Goal: Information Seeking & Learning: Learn about a topic

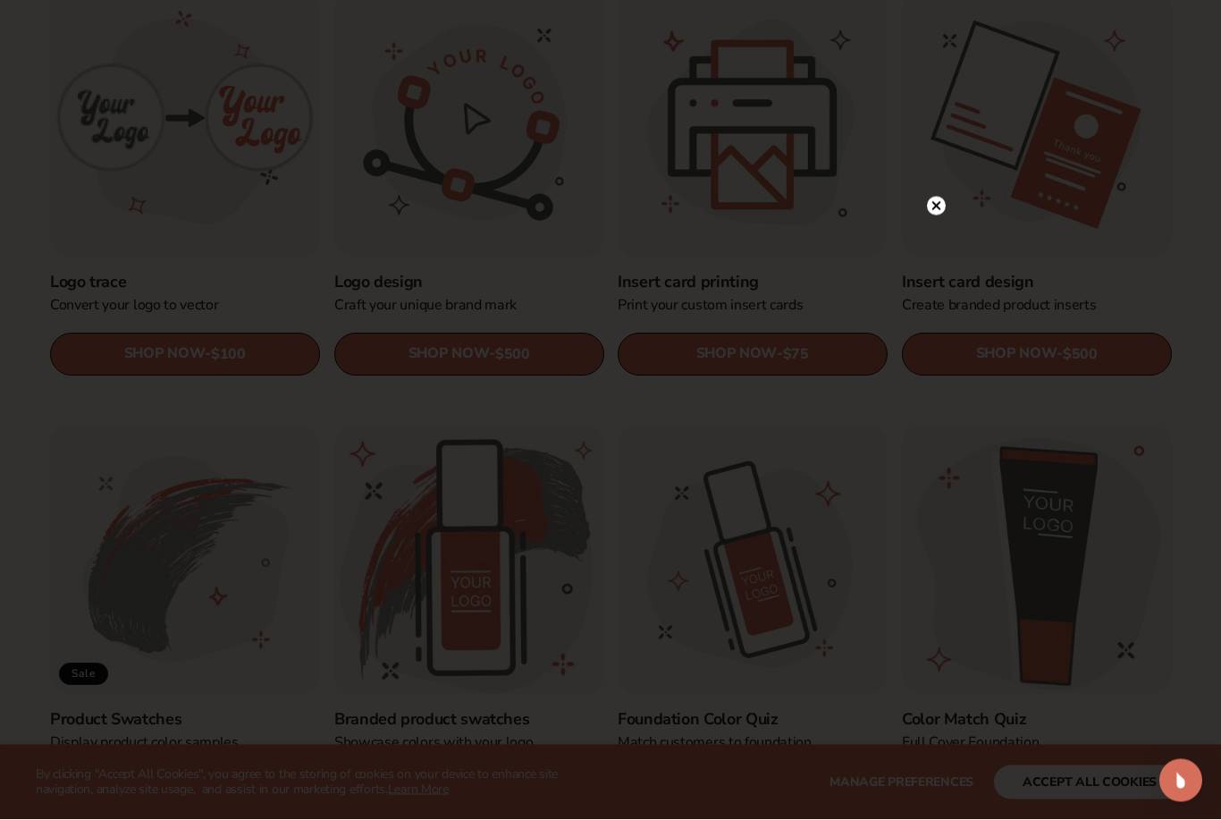
scroll to position [631, 0]
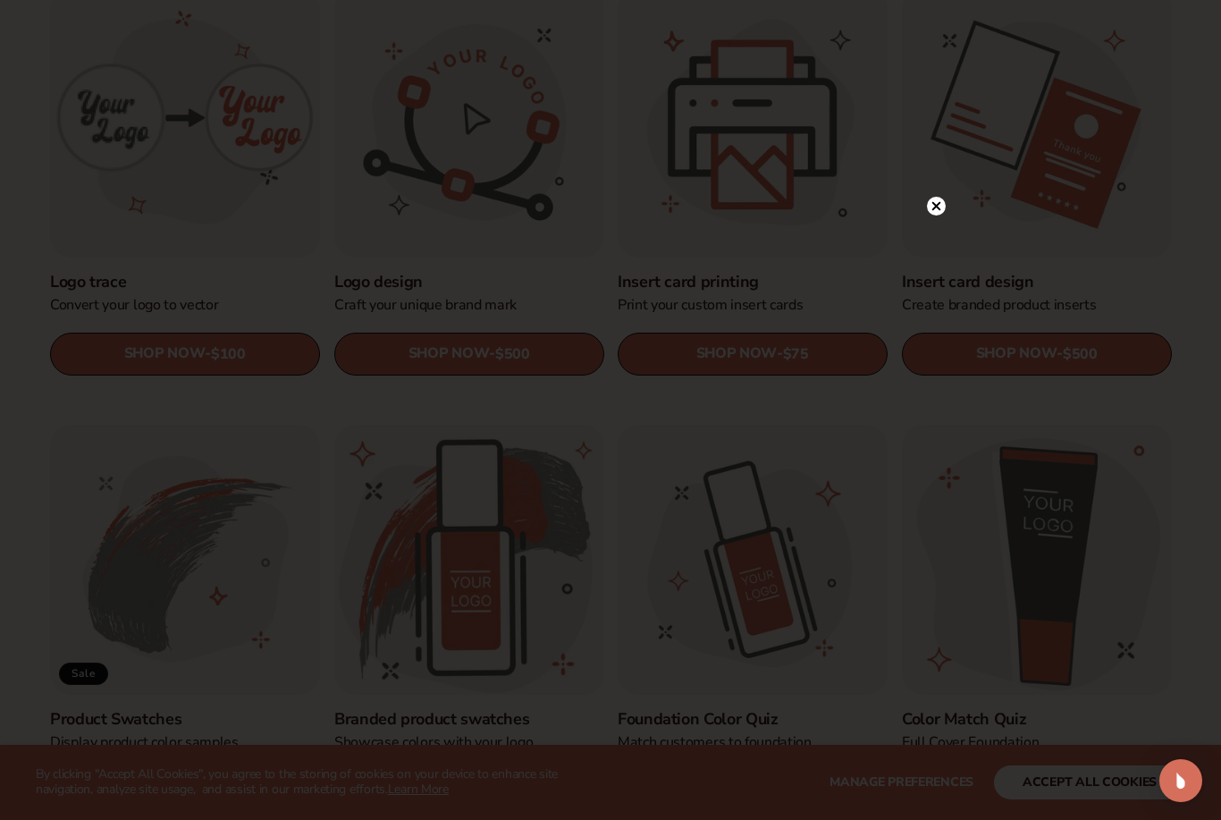
click at [938, 215] on circle at bounding box center [936, 206] width 19 height 19
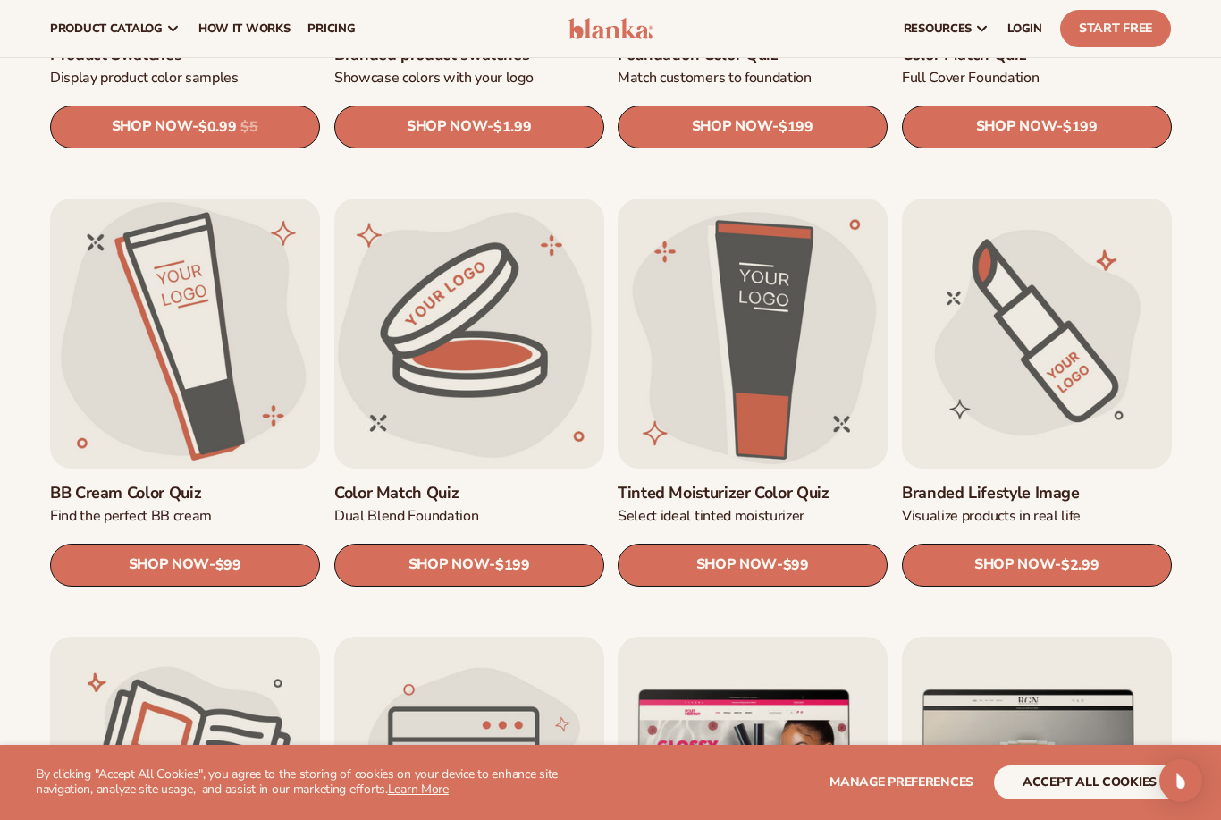
scroll to position [1292, 0]
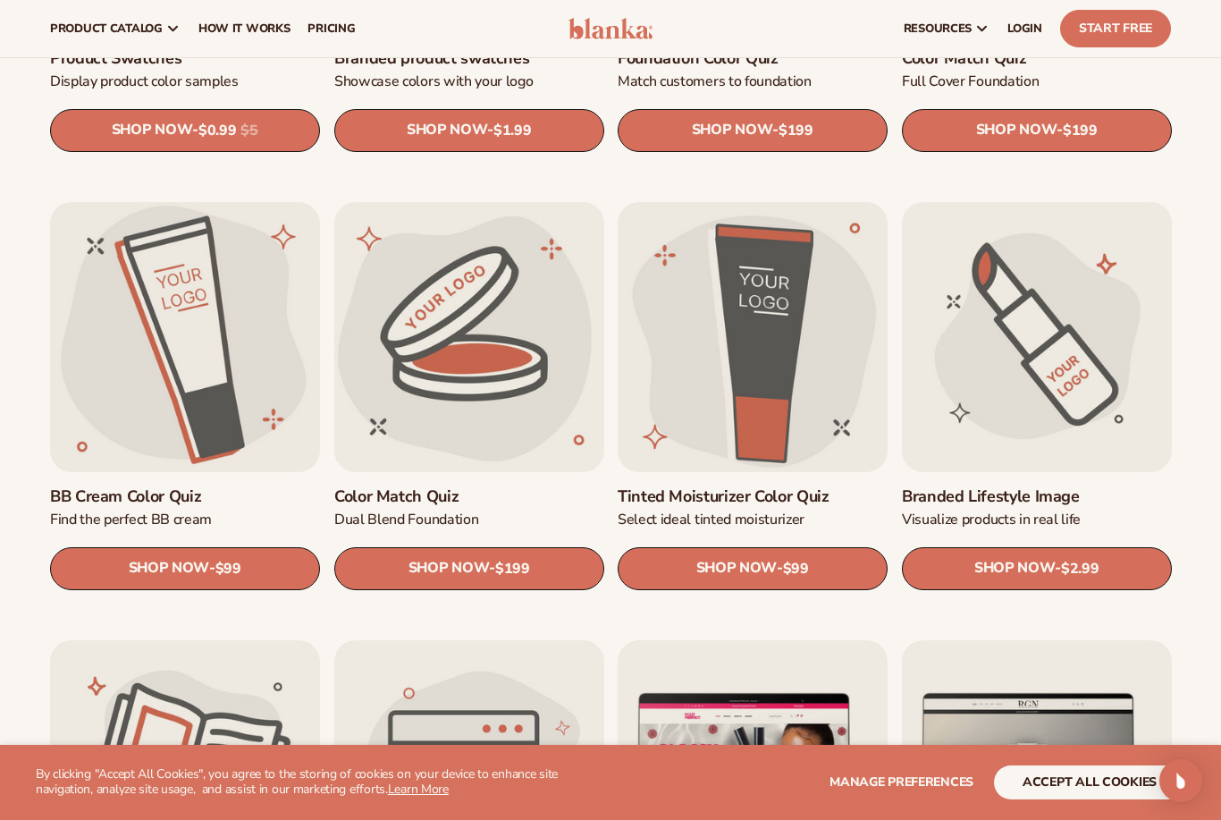
click at [529, 485] on link "Color Match Quiz" at bounding box center [469, 495] width 270 height 21
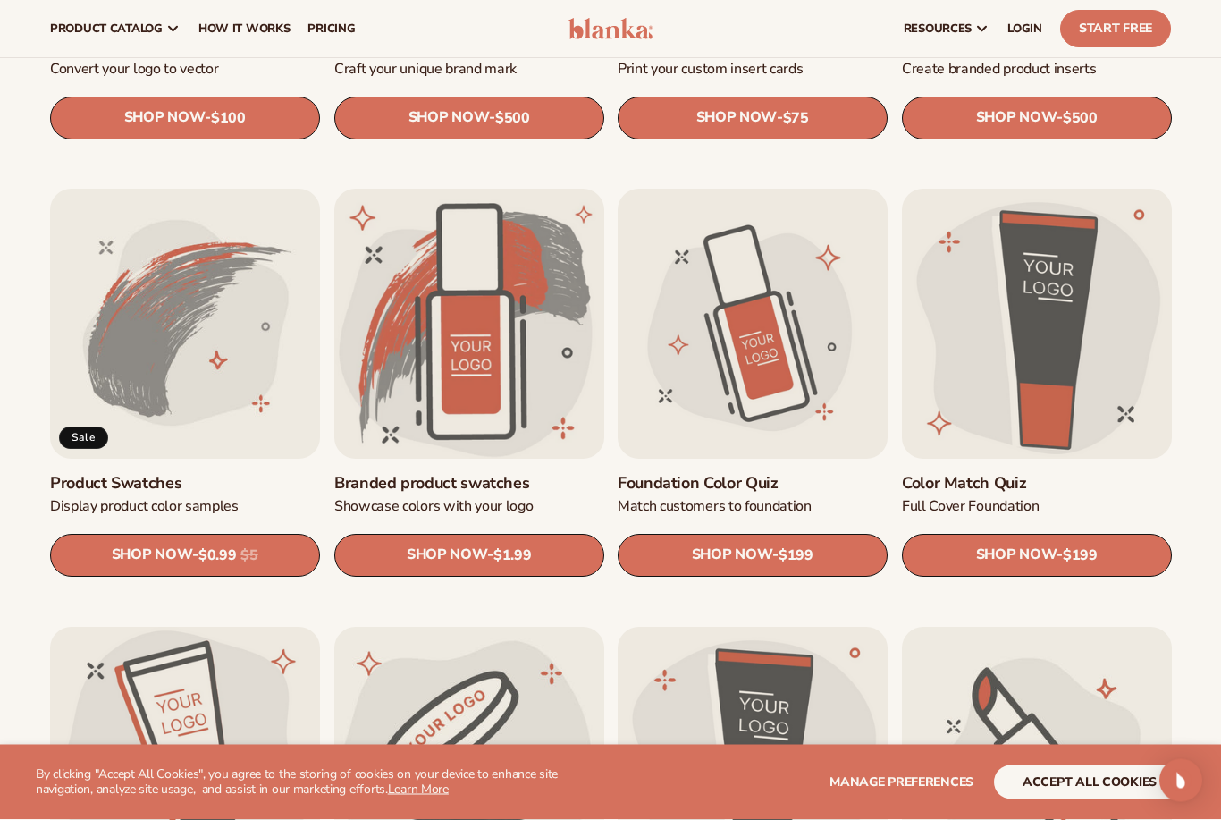
scroll to position [863, 0]
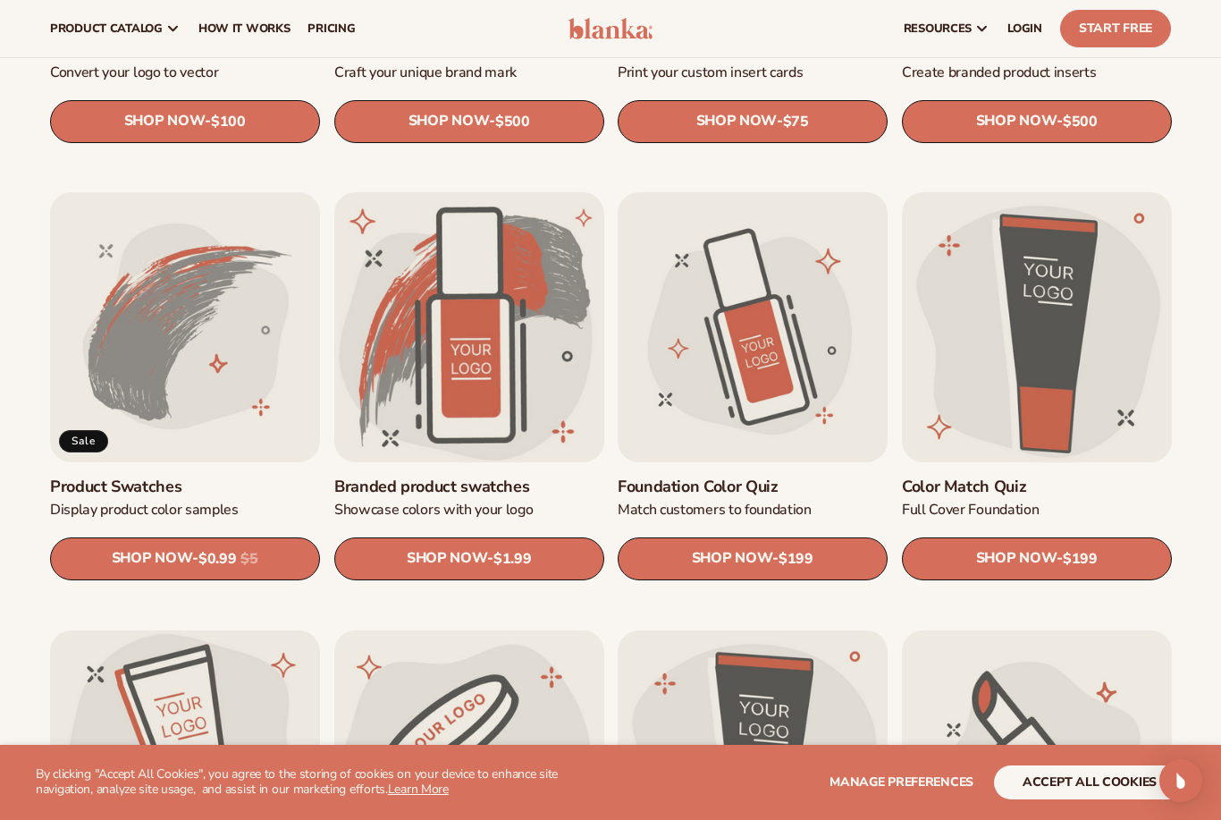
click at [832, 476] on link "Foundation Color Quiz" at bounding box center [753, 486] width 270 height 21
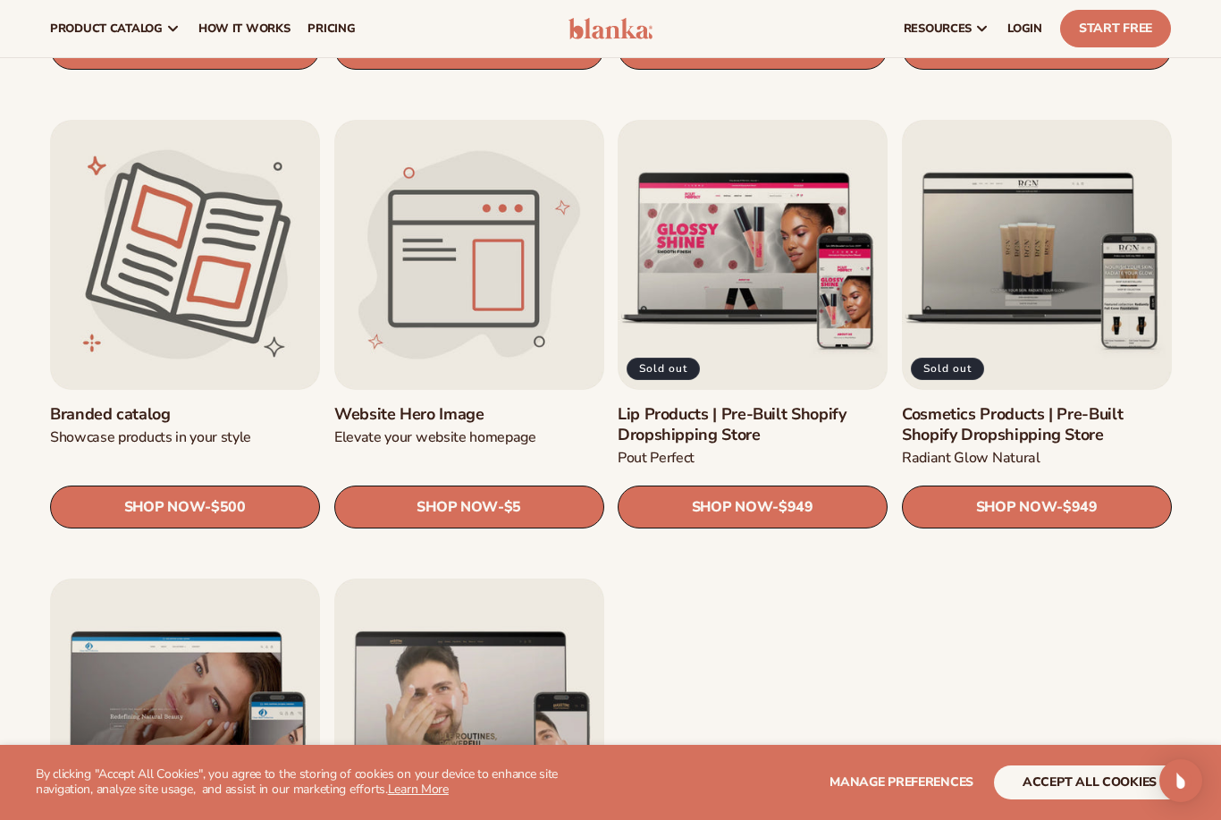
scroll to position [1732, 0]
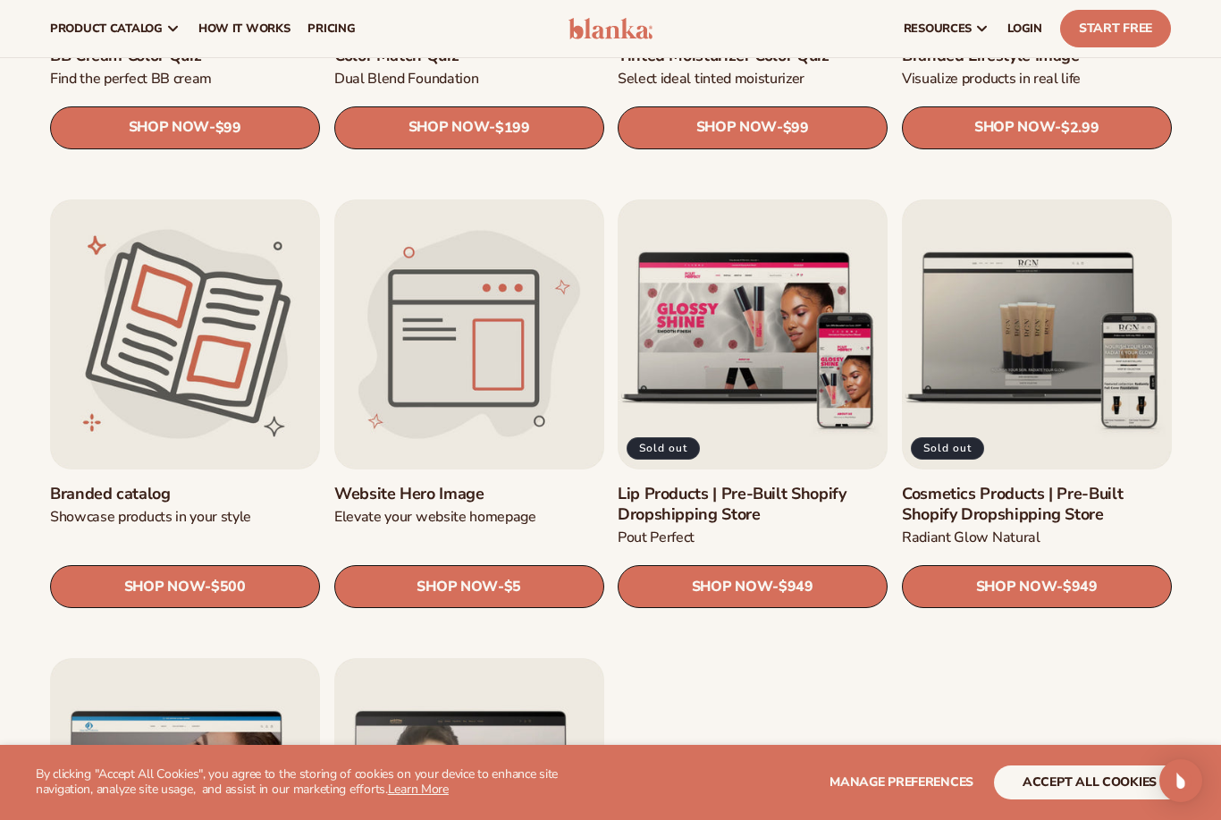
click at [676, 483] on link "Lip Products | Pre-Built Shopify Dropshipping Store" at bounding box center [753, 504] width 270 height 42
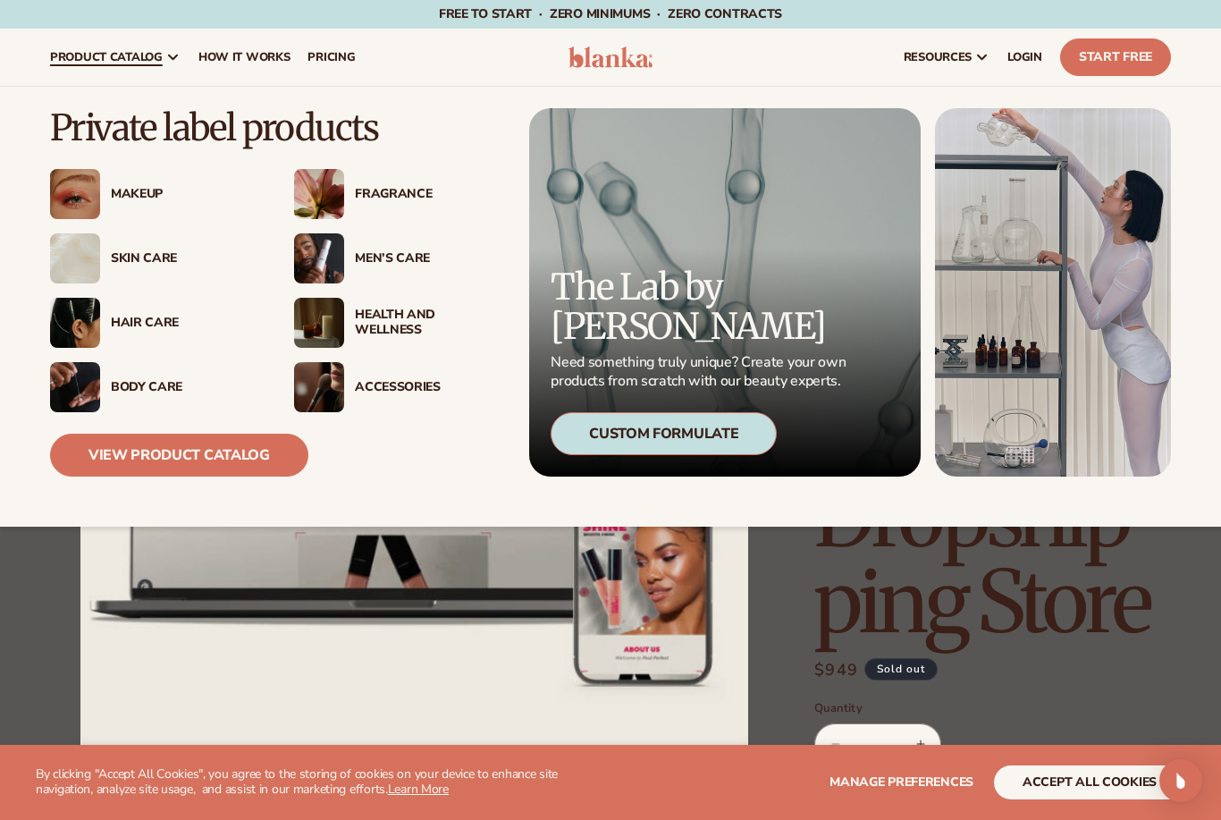
click at [609, 443] on div "Custom Formulate" at bounding box center [664, 433] width 226 height 43
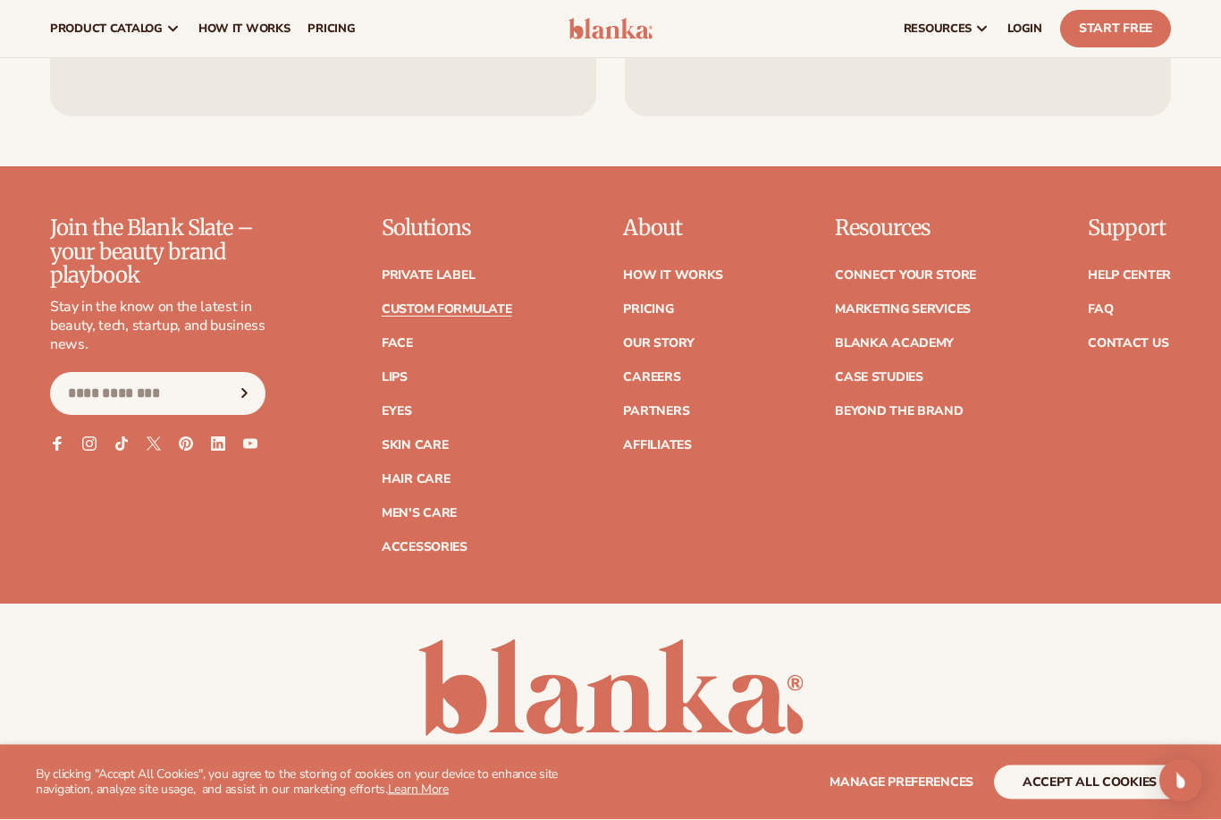
scroll to position [2468, 0]
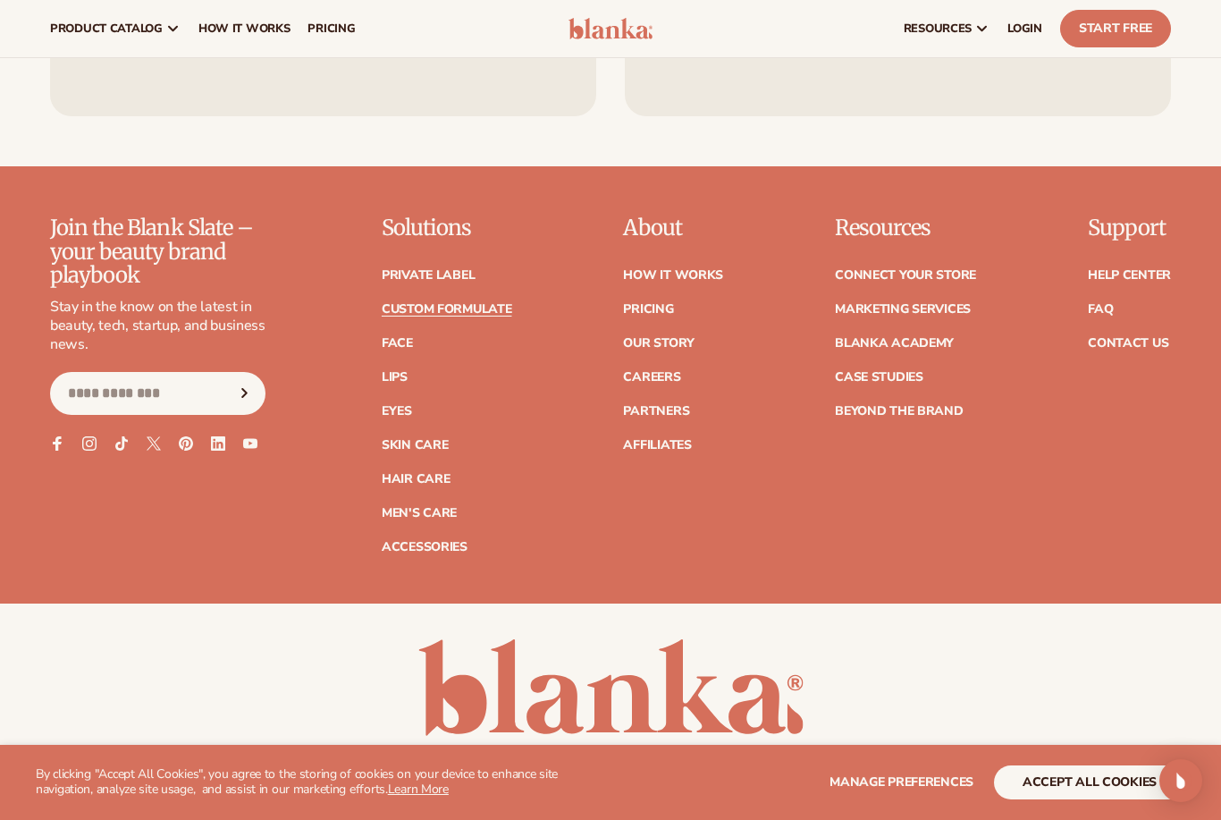
click at [409, 280] on link "Private label" at bounding box center [428, 275] width 93 height 13
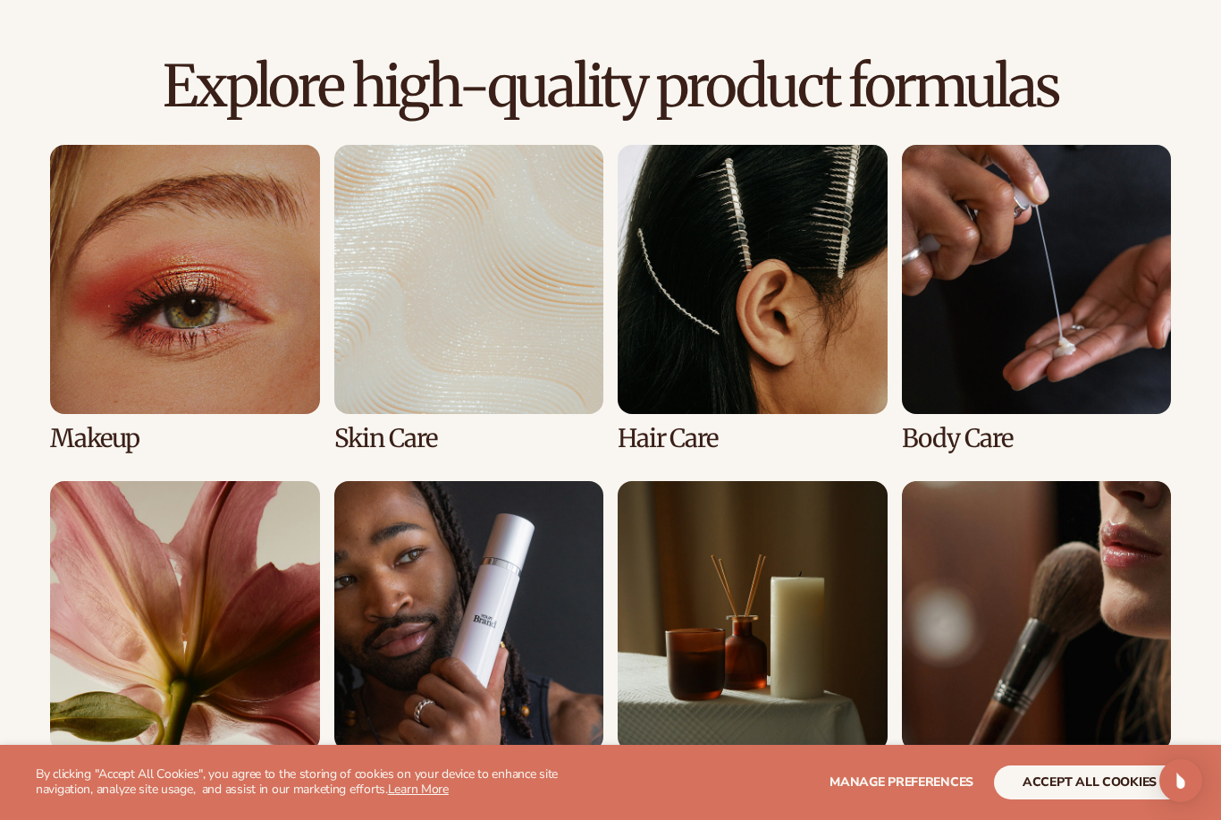
scroll to position [1188, 0]
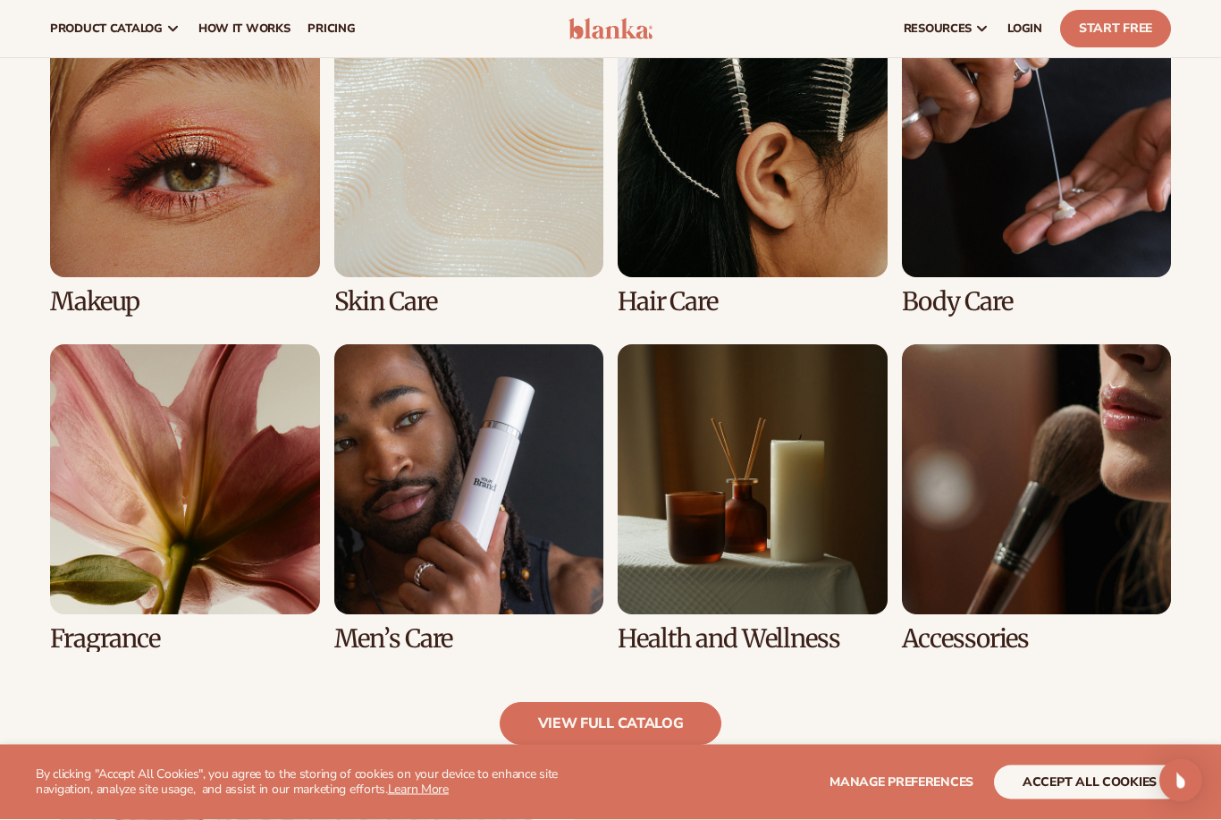
click at [111, 623] on link "5 / 8" at bounding box center [185, 498] width 270 height 307
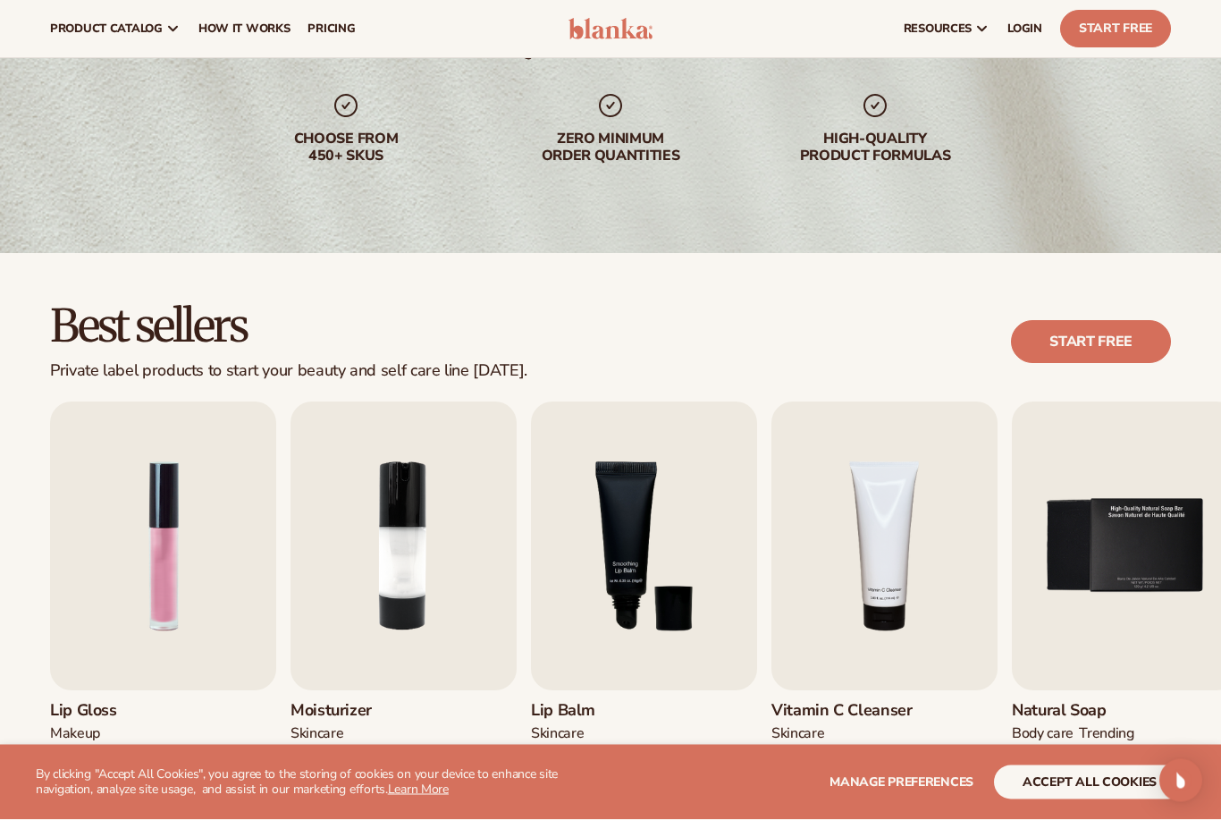
scroll to position [57, 0]
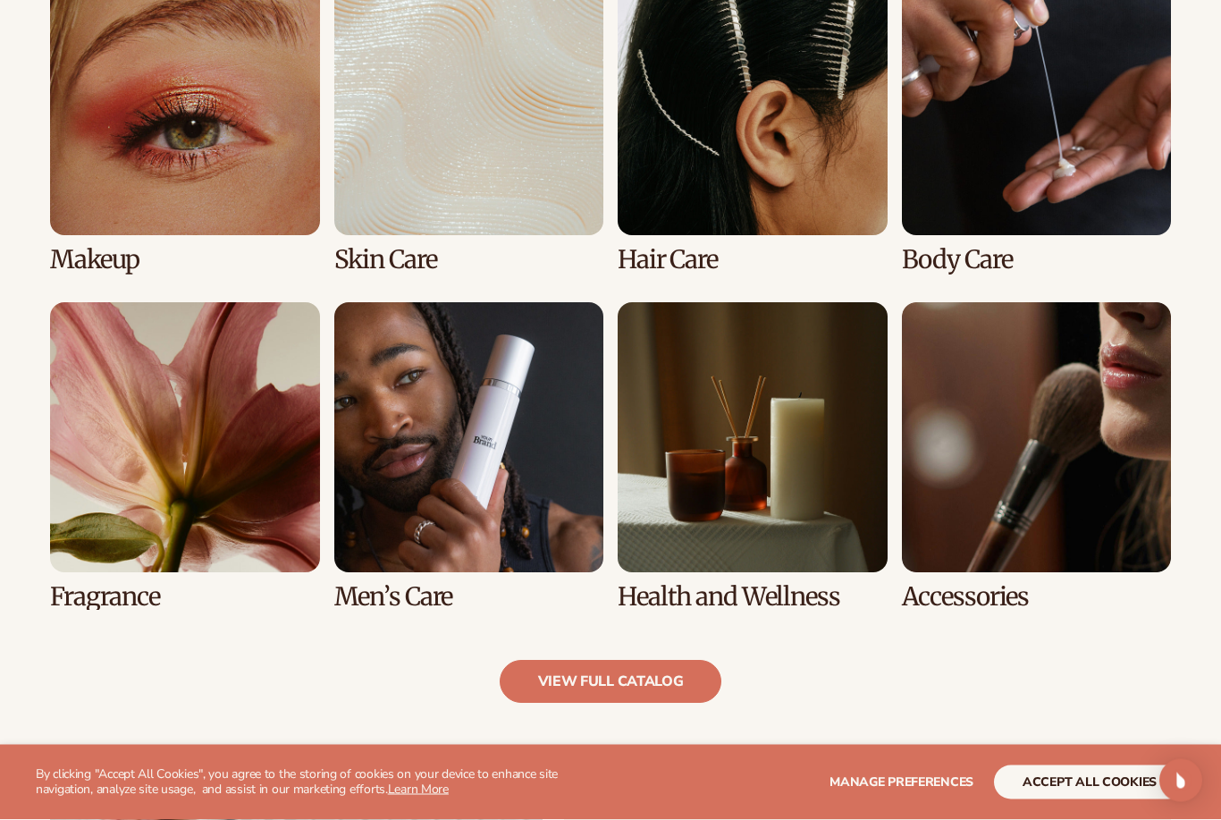
click at [97, 590] on link "5 / 8" at bounding box center [185, 456] width 270 height 307
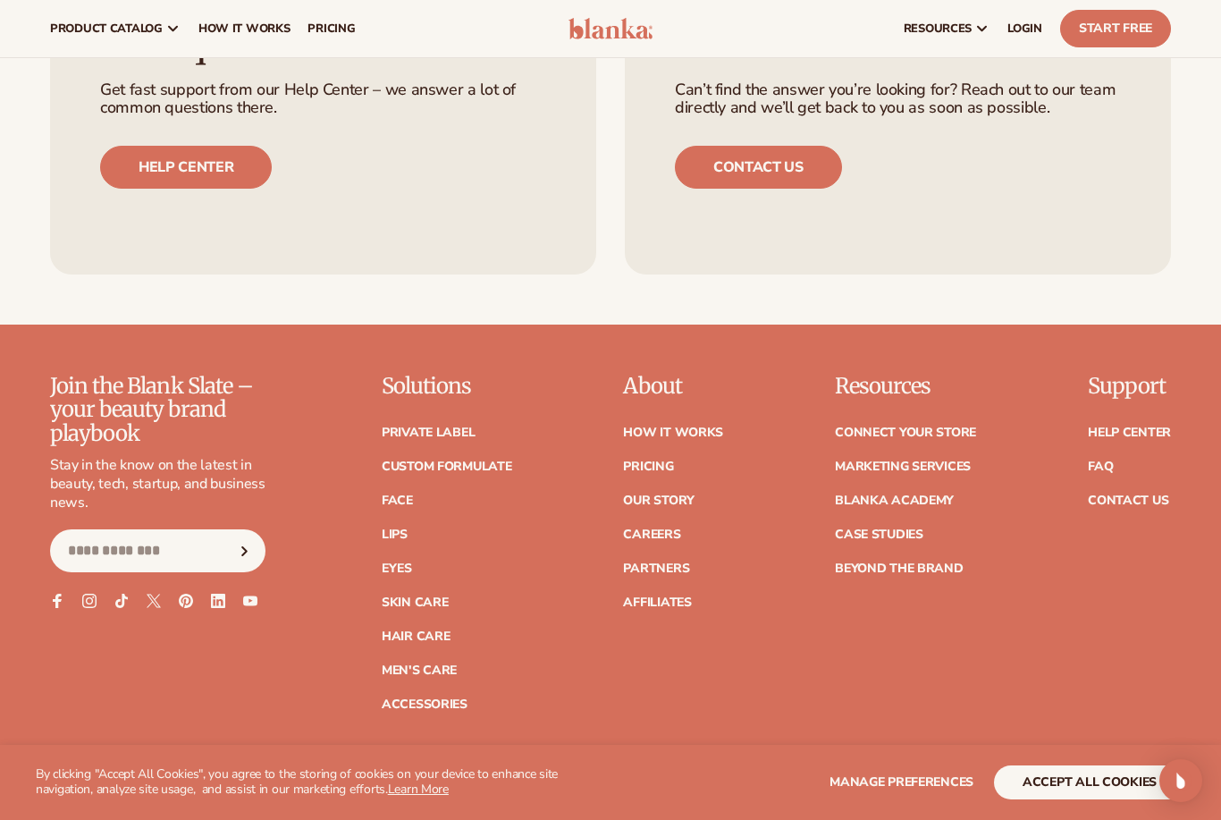
scroll to position [2832, 0]
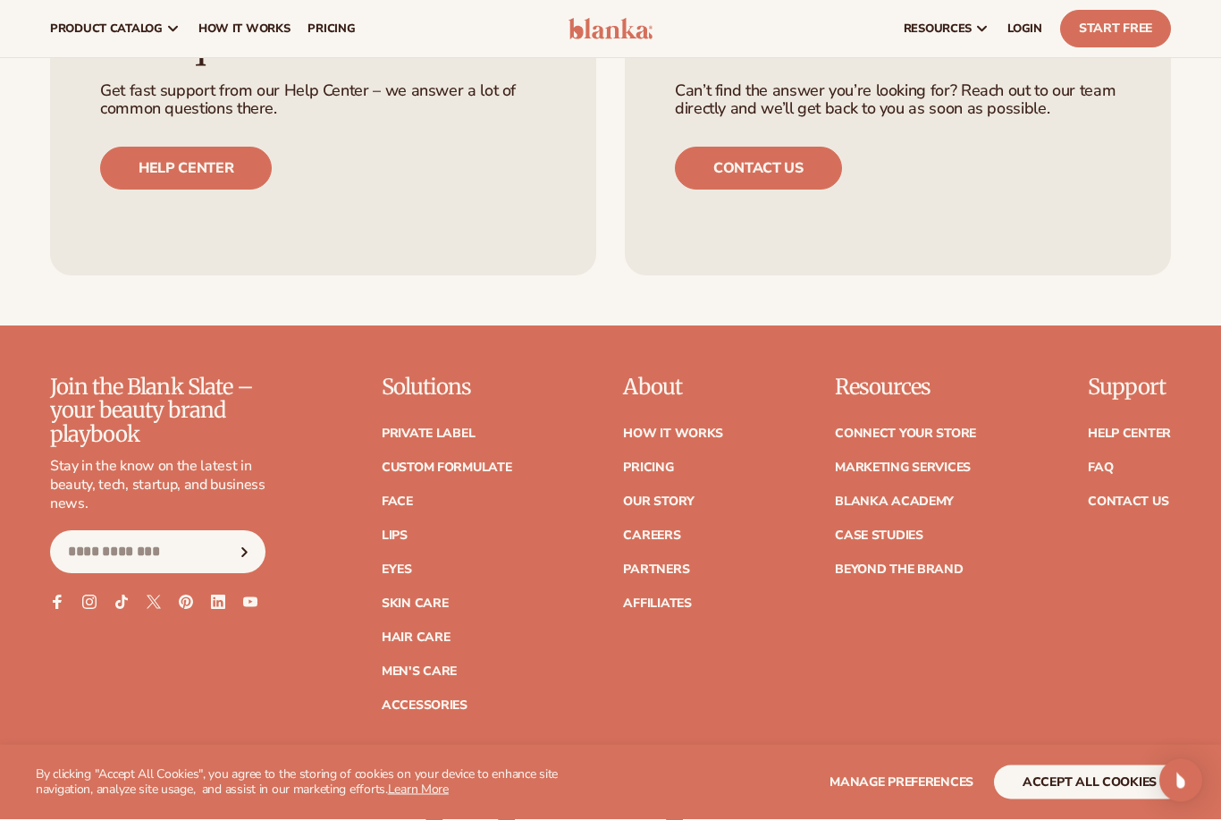
click at [941, 468] on link "Marketing services" at bounding box center [903, 468] width 136 height 13
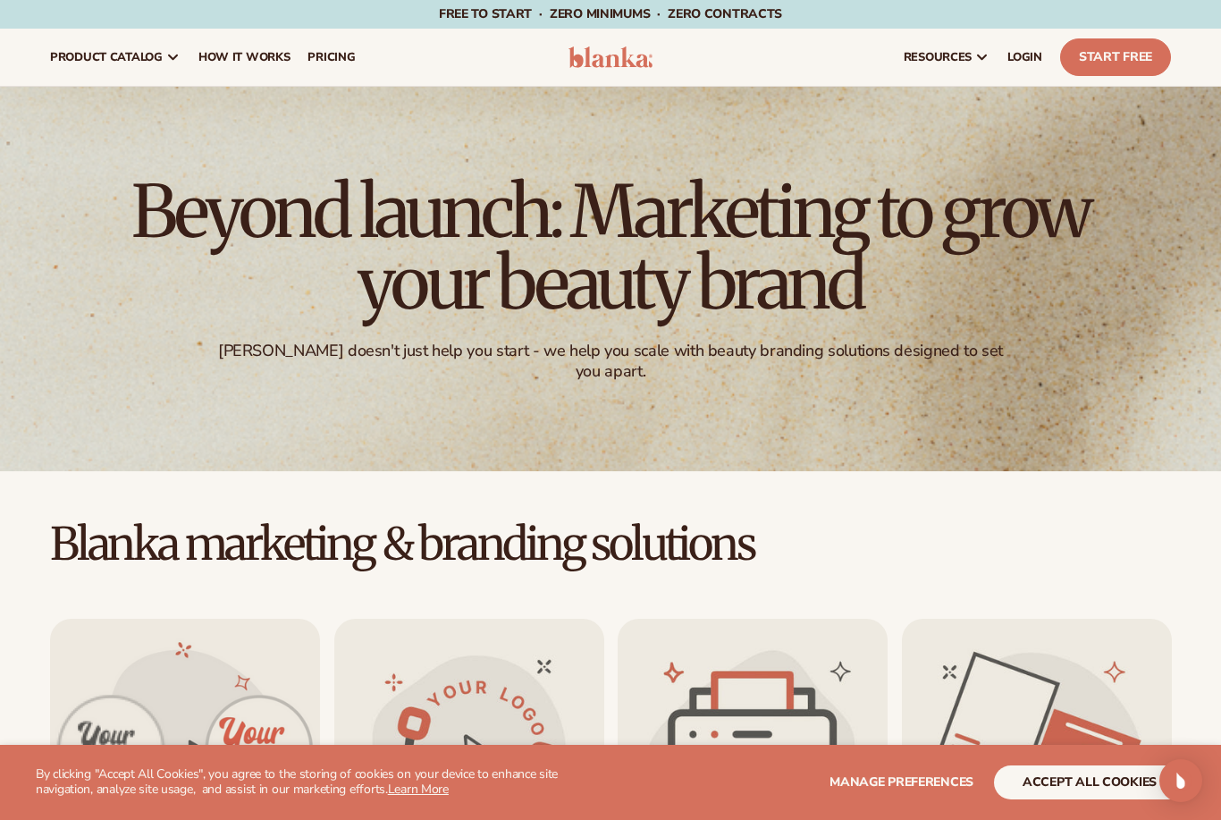
click at [234, 61] on span "How It Works" at bounding box center [244, 57] width 92 height 14
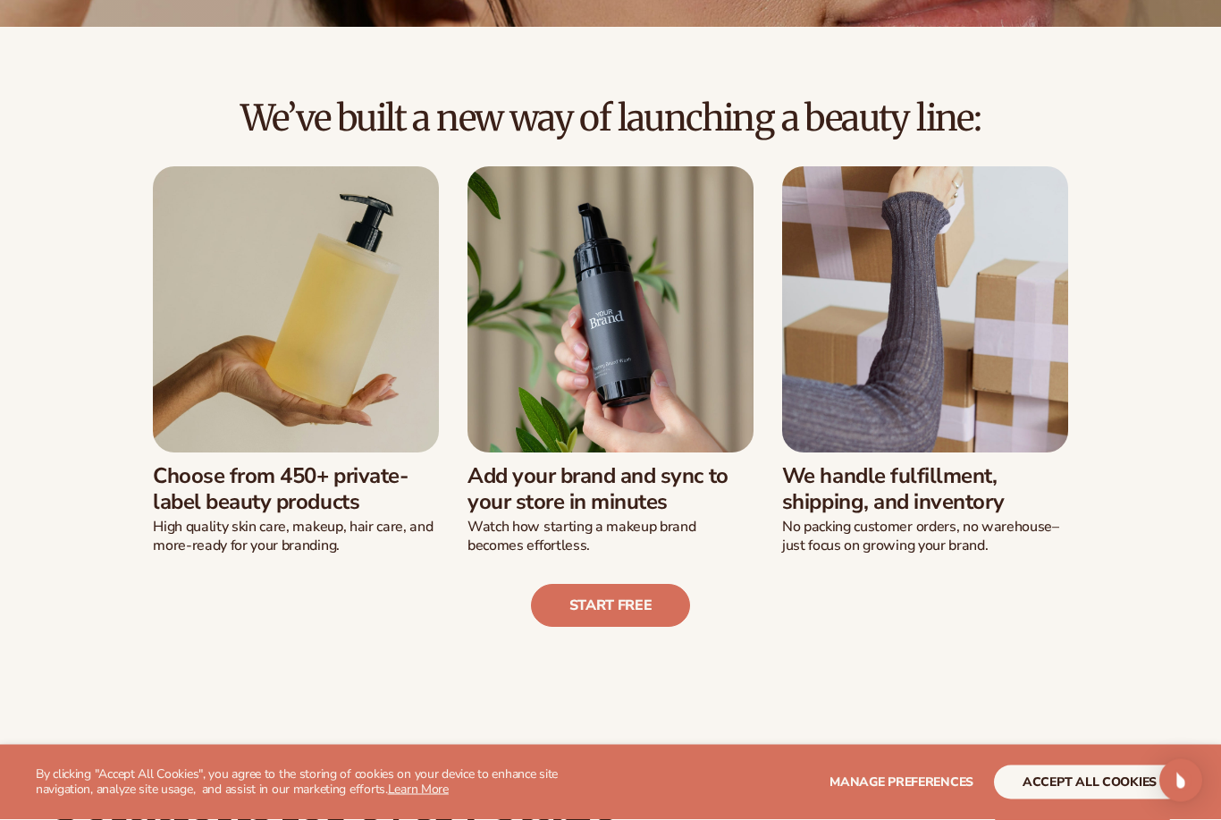
scroll to position [349, 0]
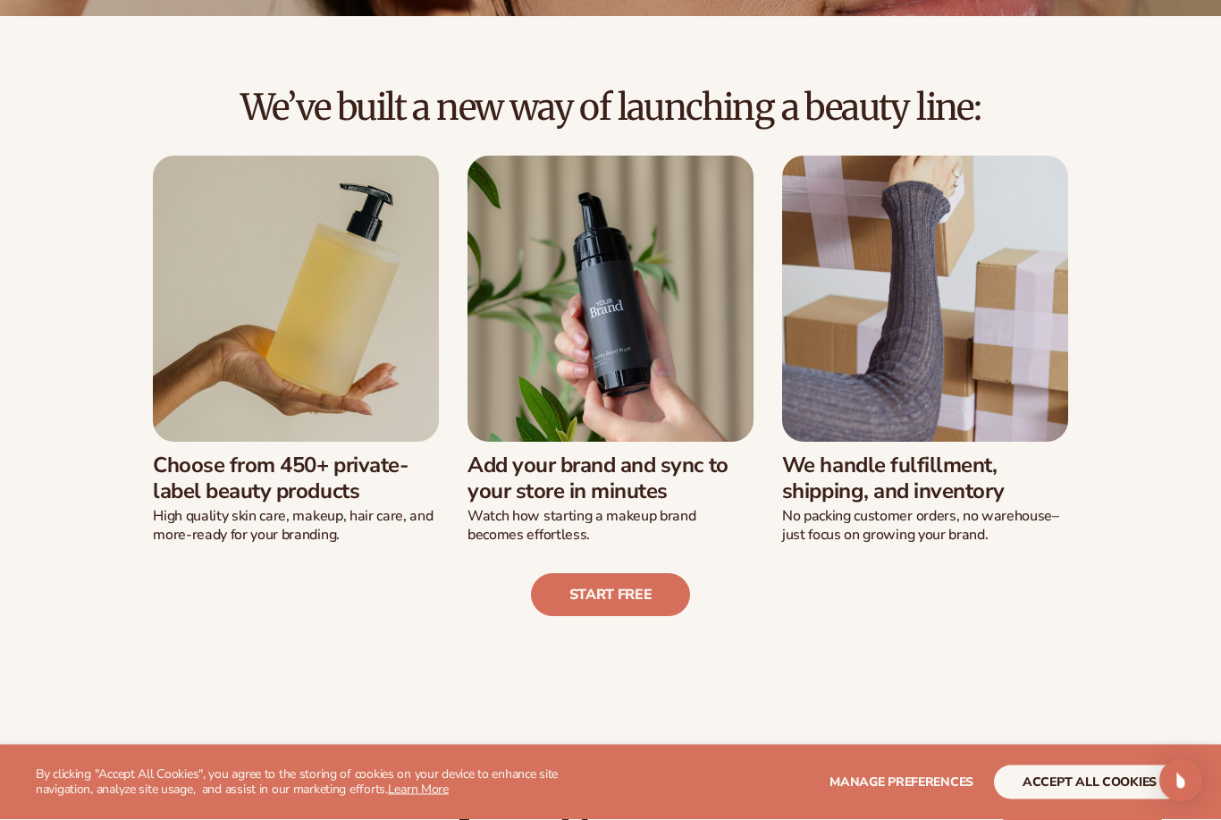
click at [506, 508] on p "Watch how starting a makeup brand becomes effortless." at bounding box center [610, 527] width 286 height 38
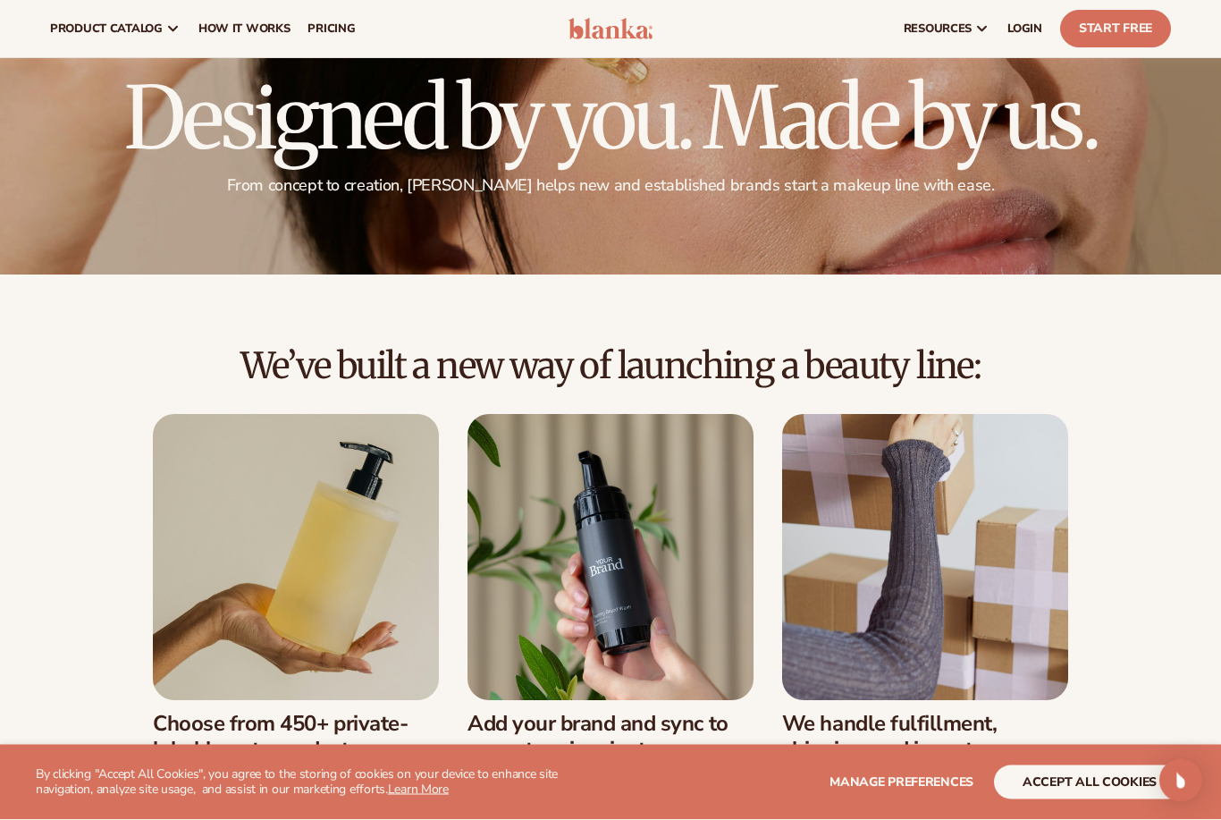
scroll to position [0, 0]
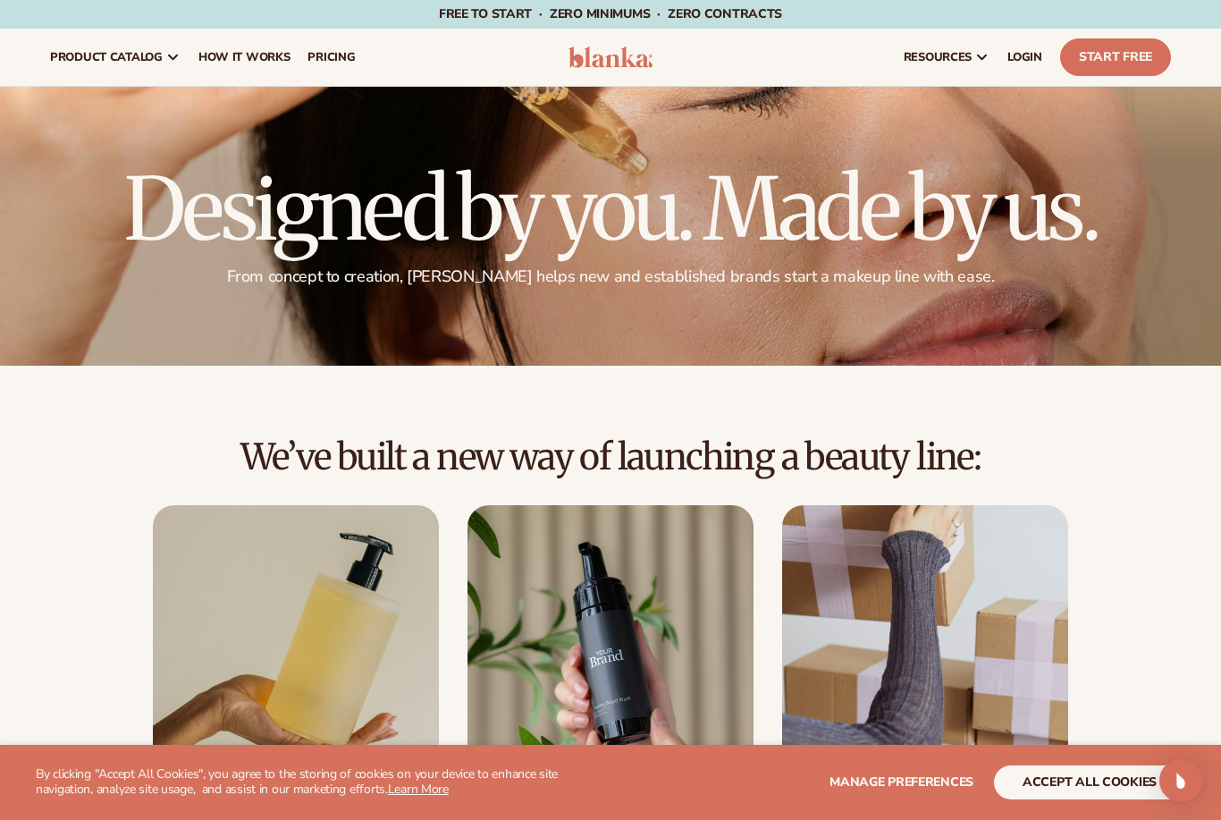
click at [235, 67] on link "How It Works" at bounding box center [245, 57] width 110 height 57
click at [339, 72] on link "pricing" at bounding box center [331, 57] width 65 height 57
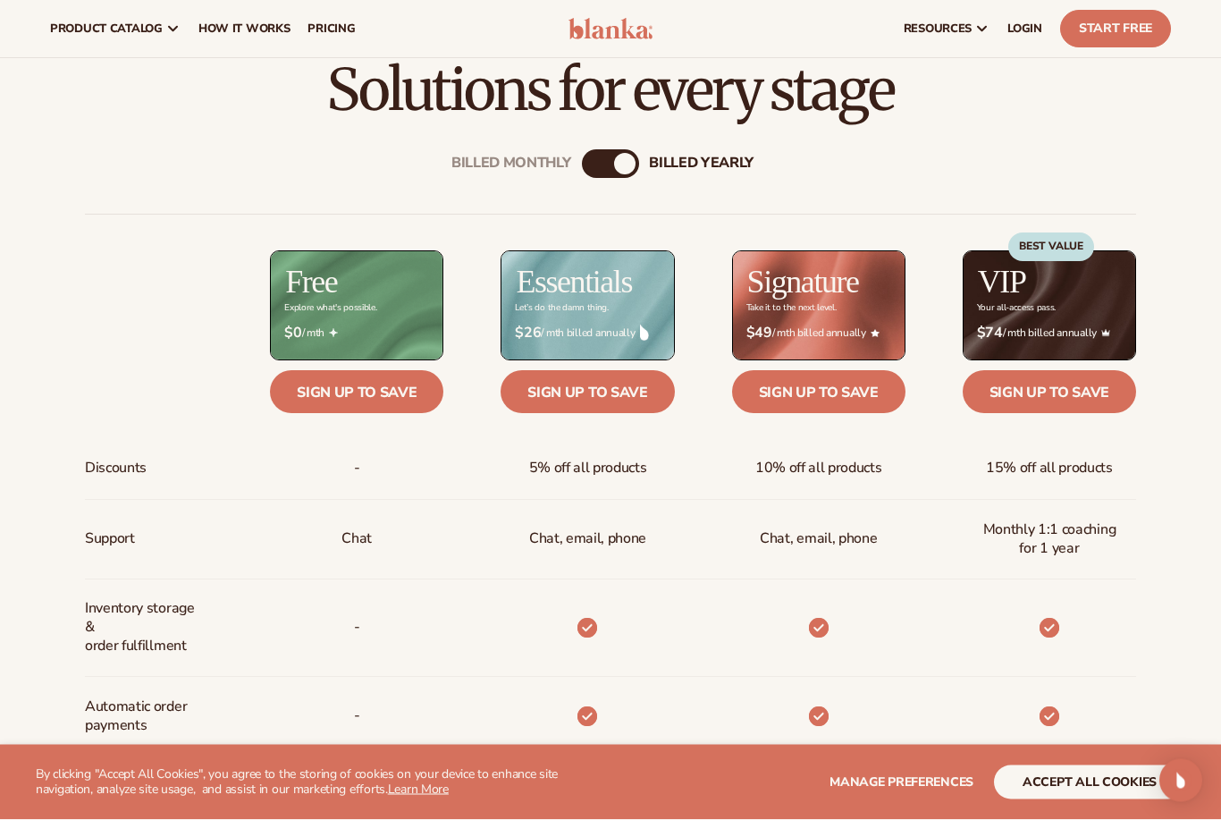
scroll to position [523, 0]
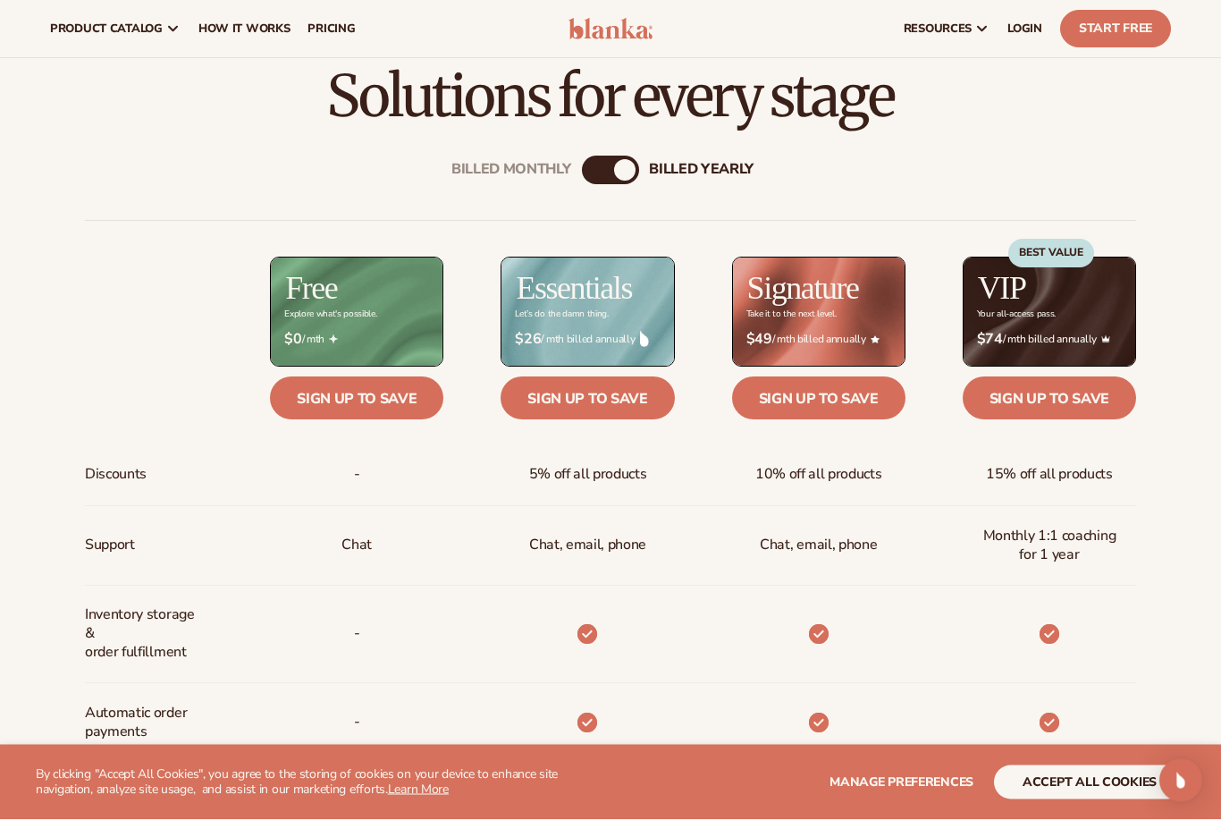
click at [602, 171] on div "Billed Monthly" at bounding box center [592, 170] width 21 height 21
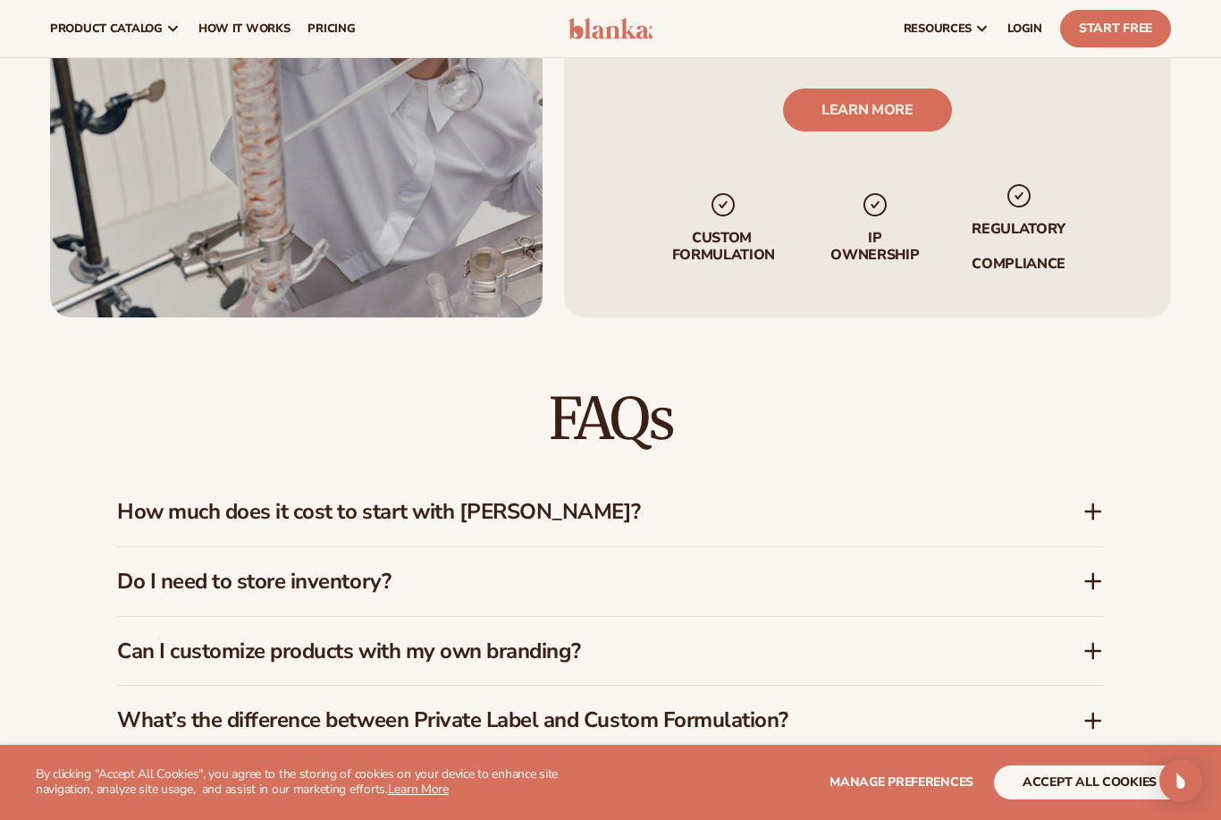
scroll to position [2183, 0]
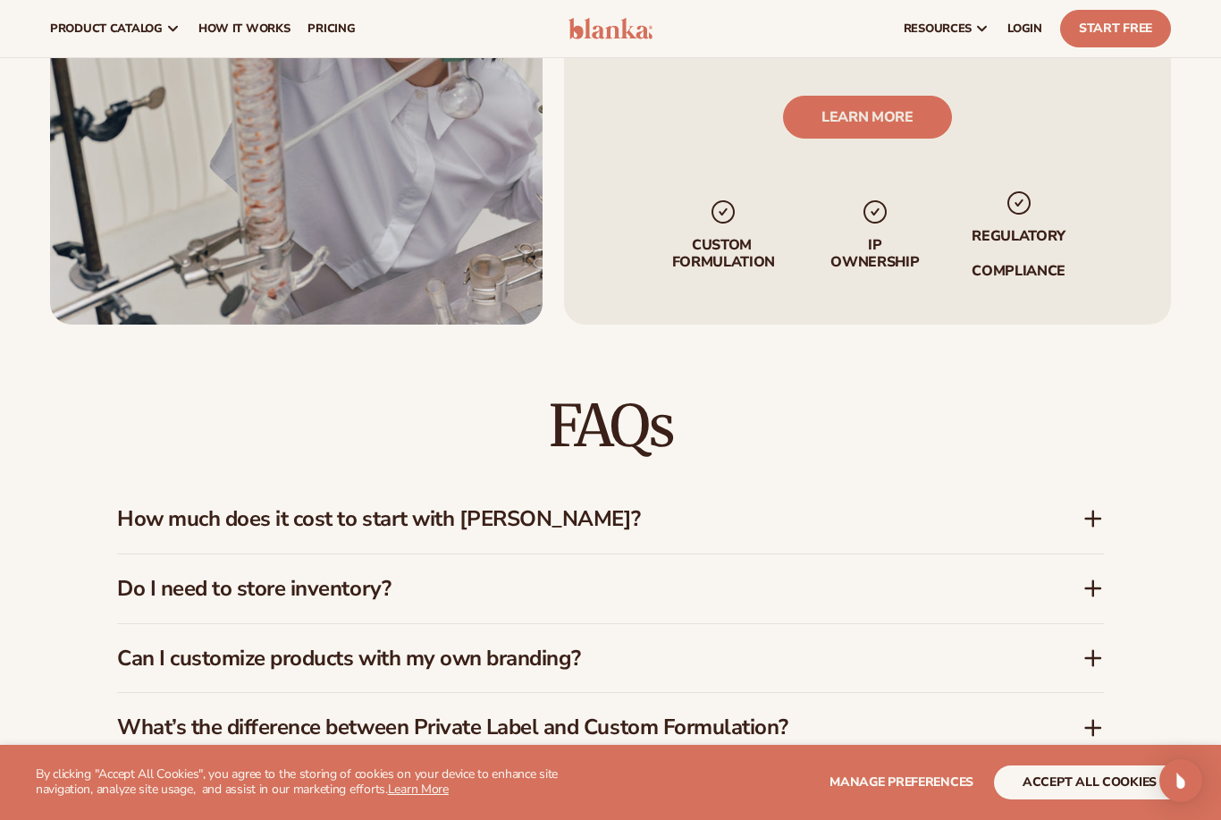
click at [1087, 518] on div "How much does it cost to start with Blanka?" at bounding box center [610, 518] width 987 height 69
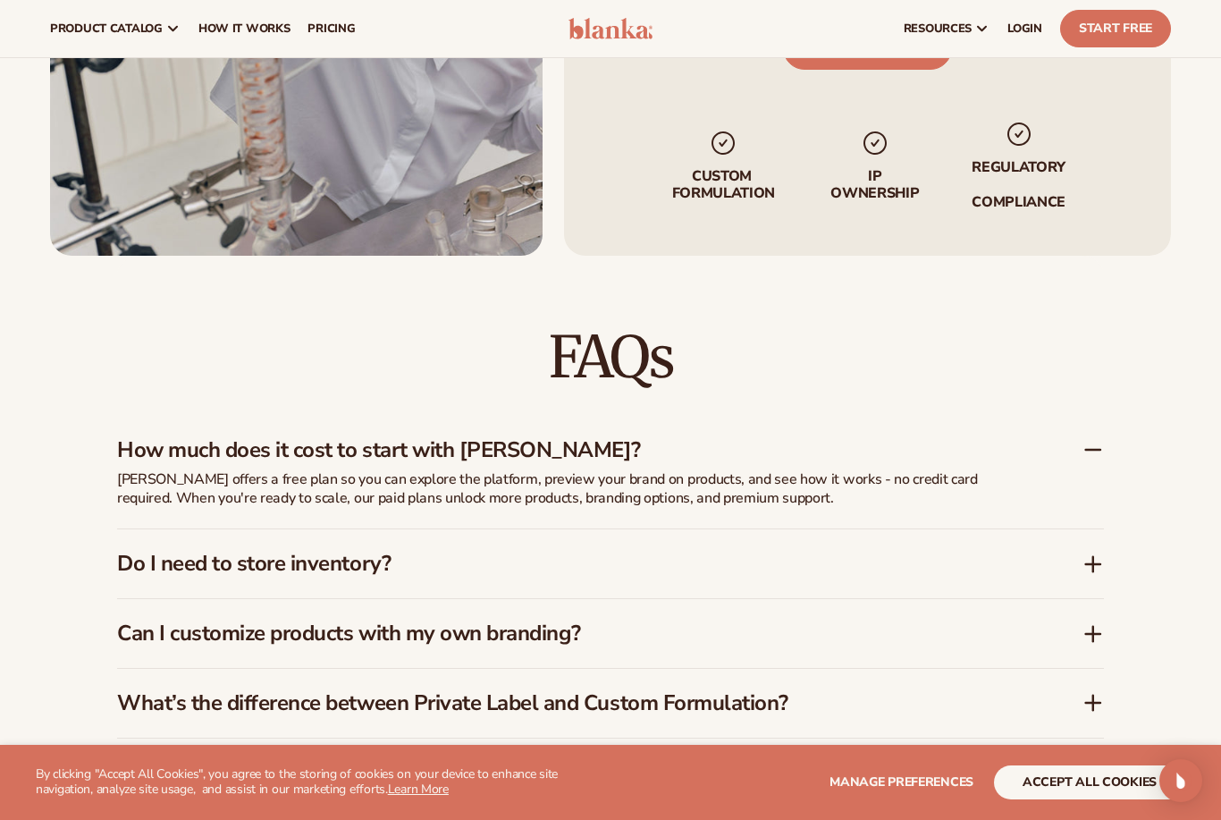
scroll to position [2219, 0]
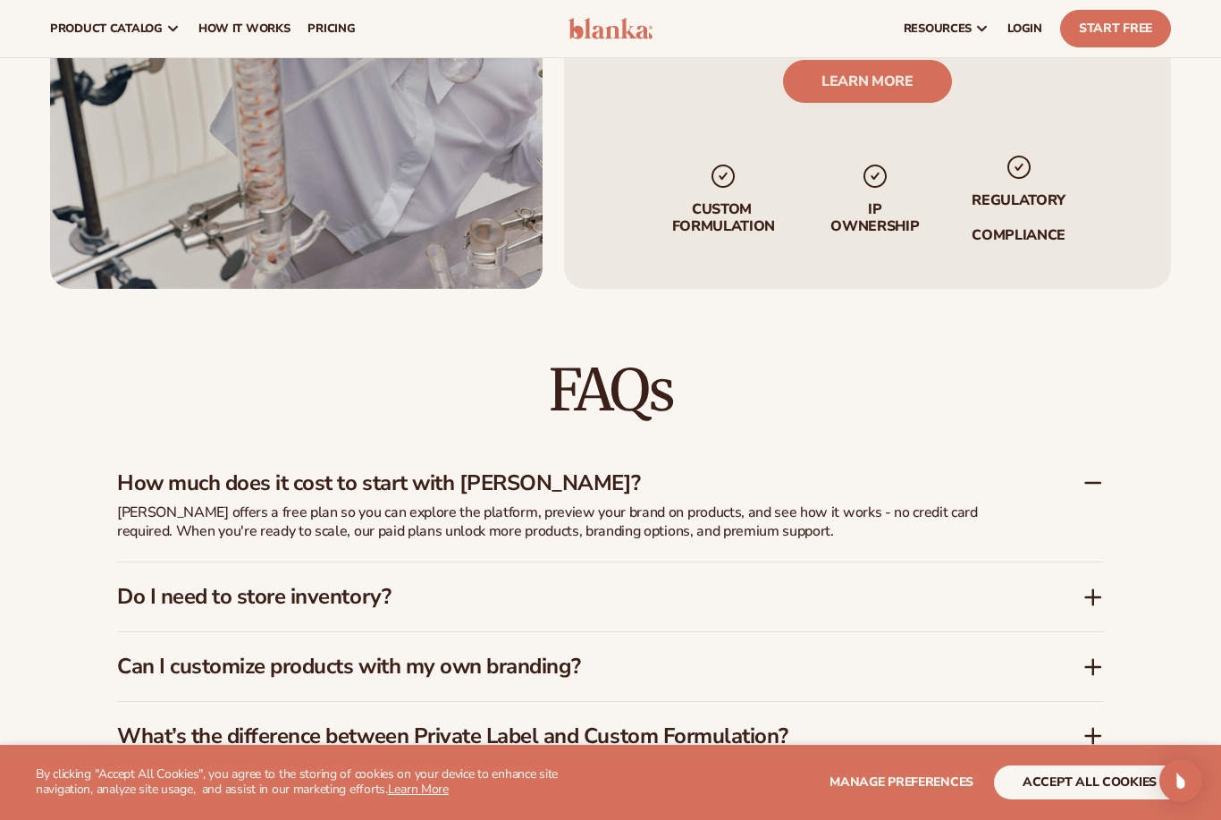
click at [1098, 591] on div "Do I need to store inventory?" at bounding box center [610, 596] width 987 height 69
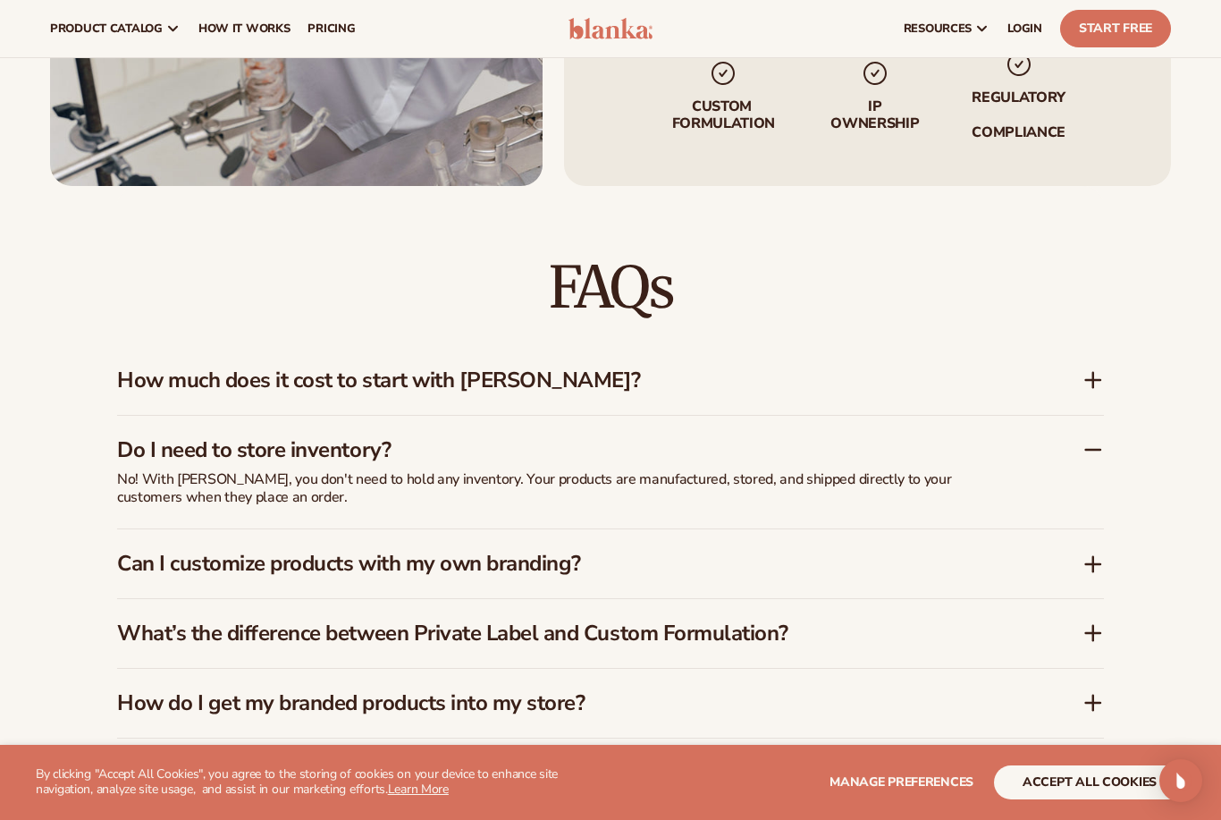
scroll to position [2314, 0]
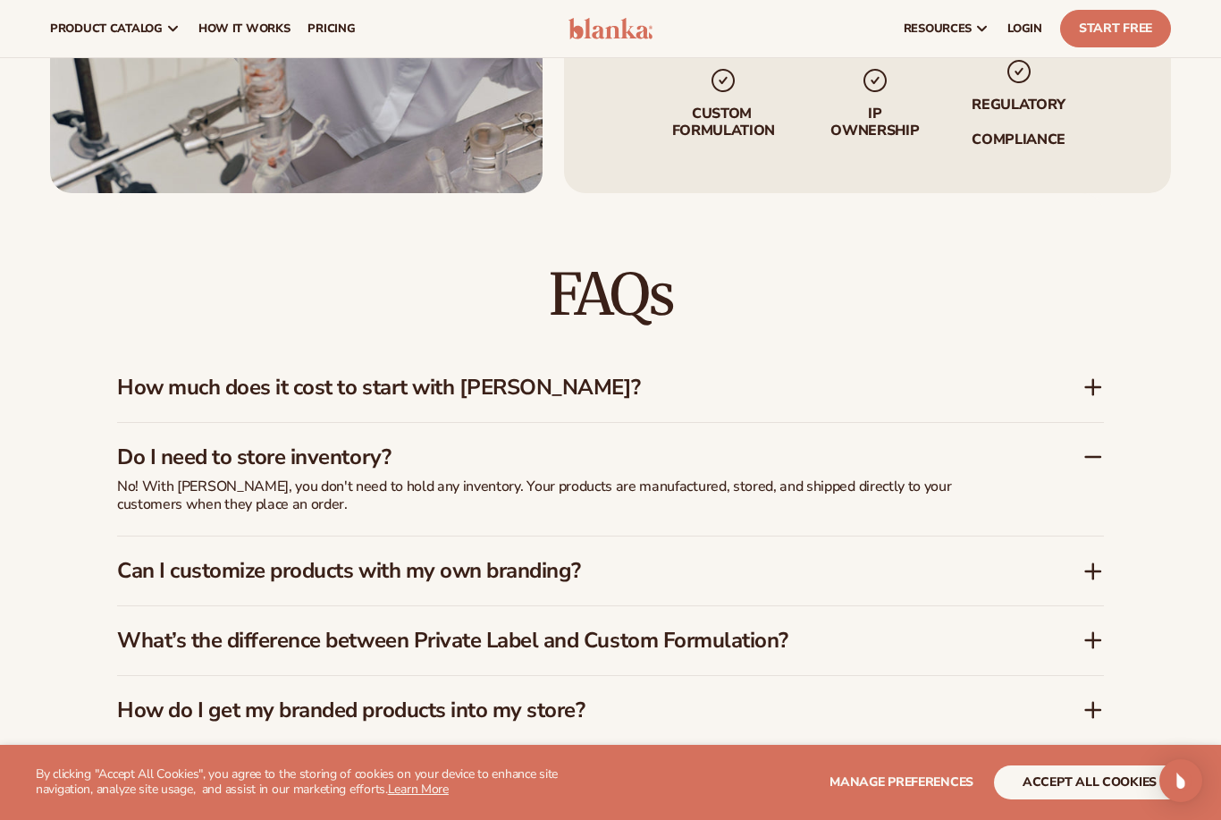
click at [1091, 560] on icon at bounding box center [1092, 570] width 21 height 21
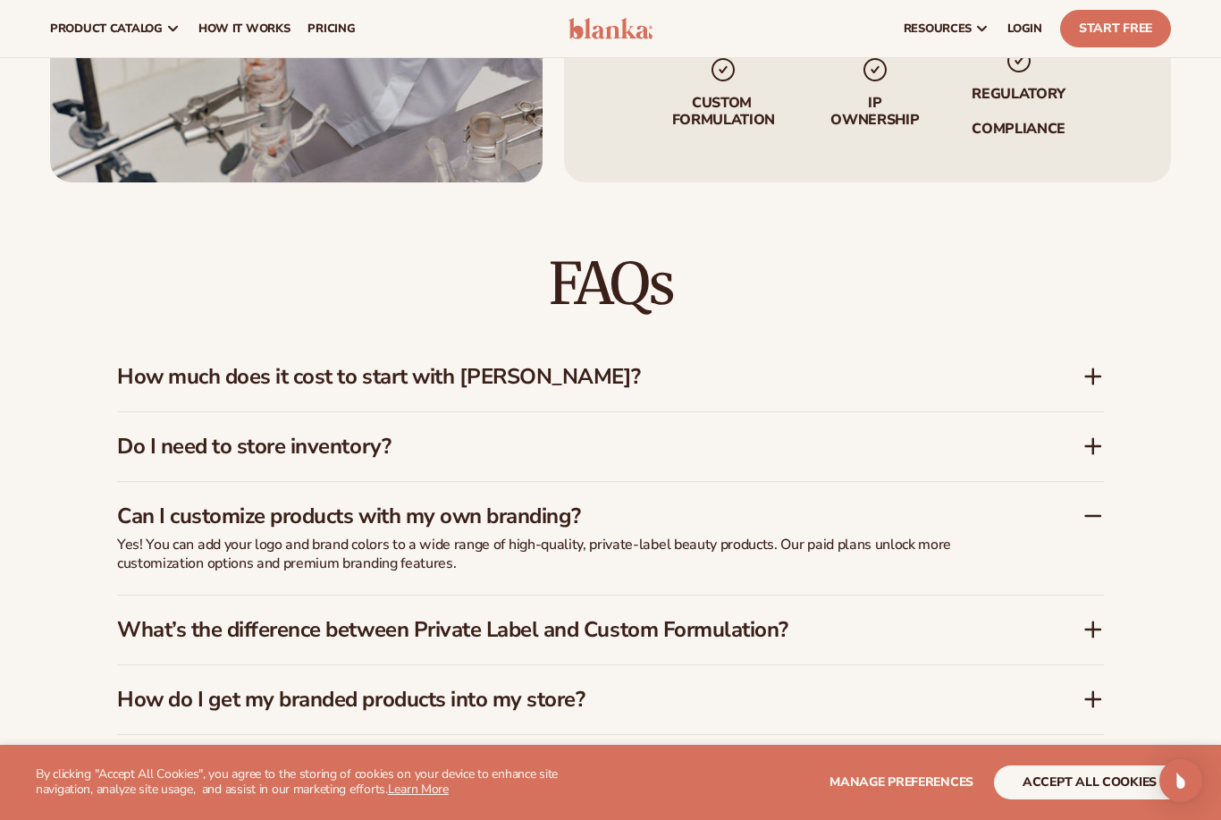
scroll to position [2316, 0]
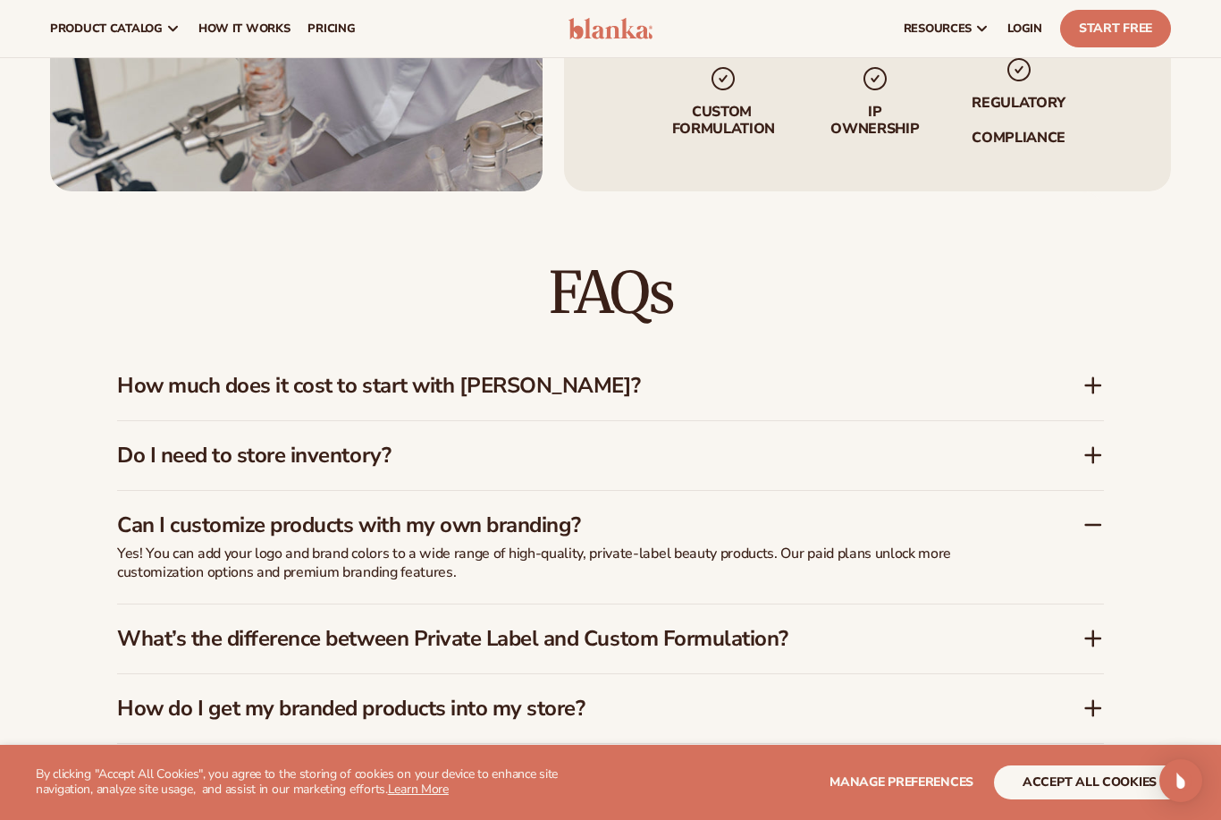
click at [1090, 636] on div "What’s the difference between Private Label and Custom Formulation?" at bounding box center [610, 638] width 987 height 69
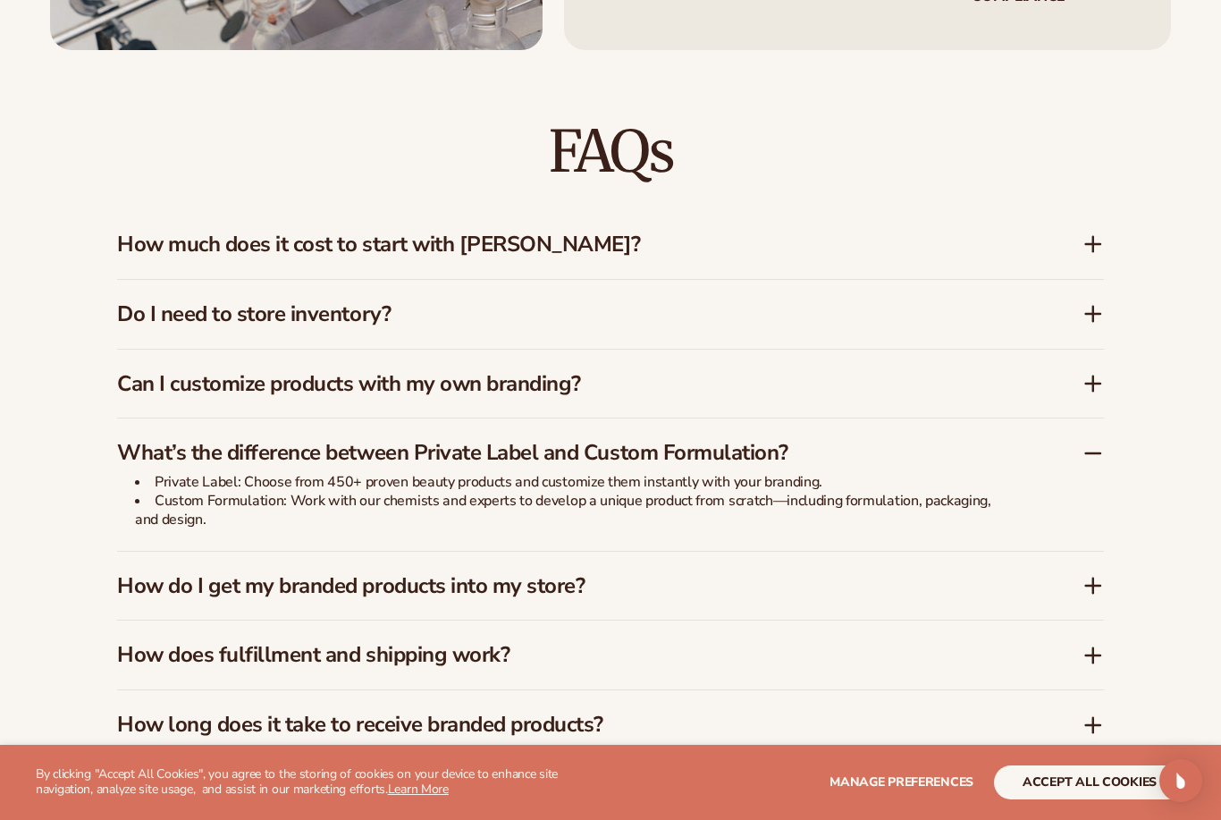
scroll to position [2449, 0]
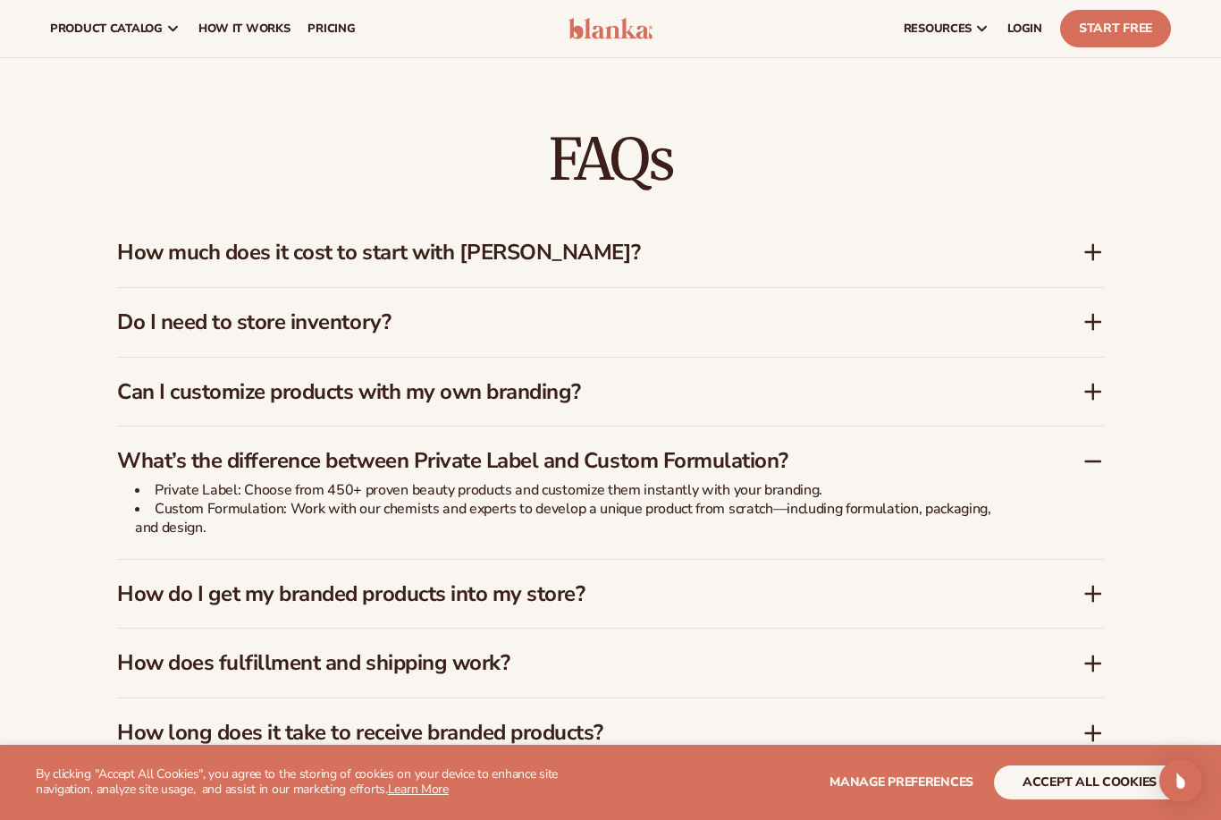
click at [1076, 581] on div "How do I get my branded products into my store?" at bounding box center [599, 594] width 965 height 26
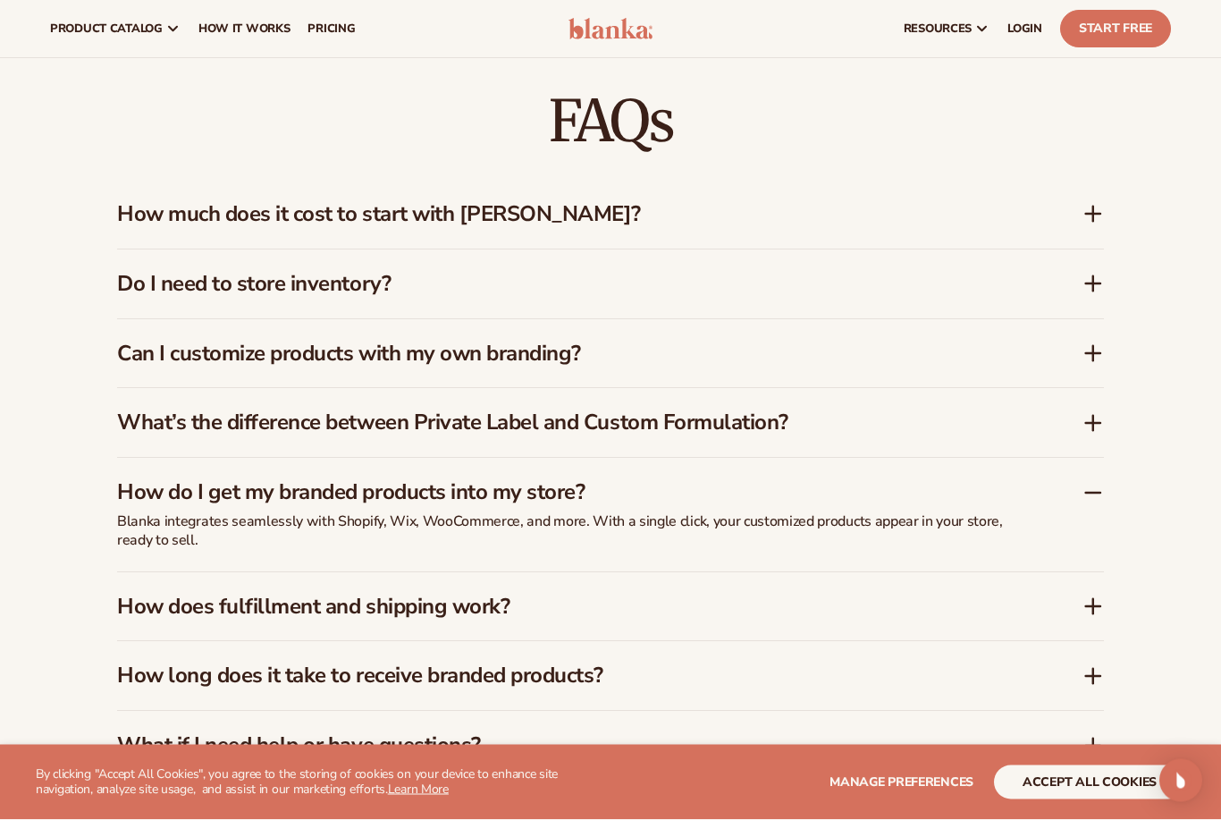
scroll to position [2483, 0]
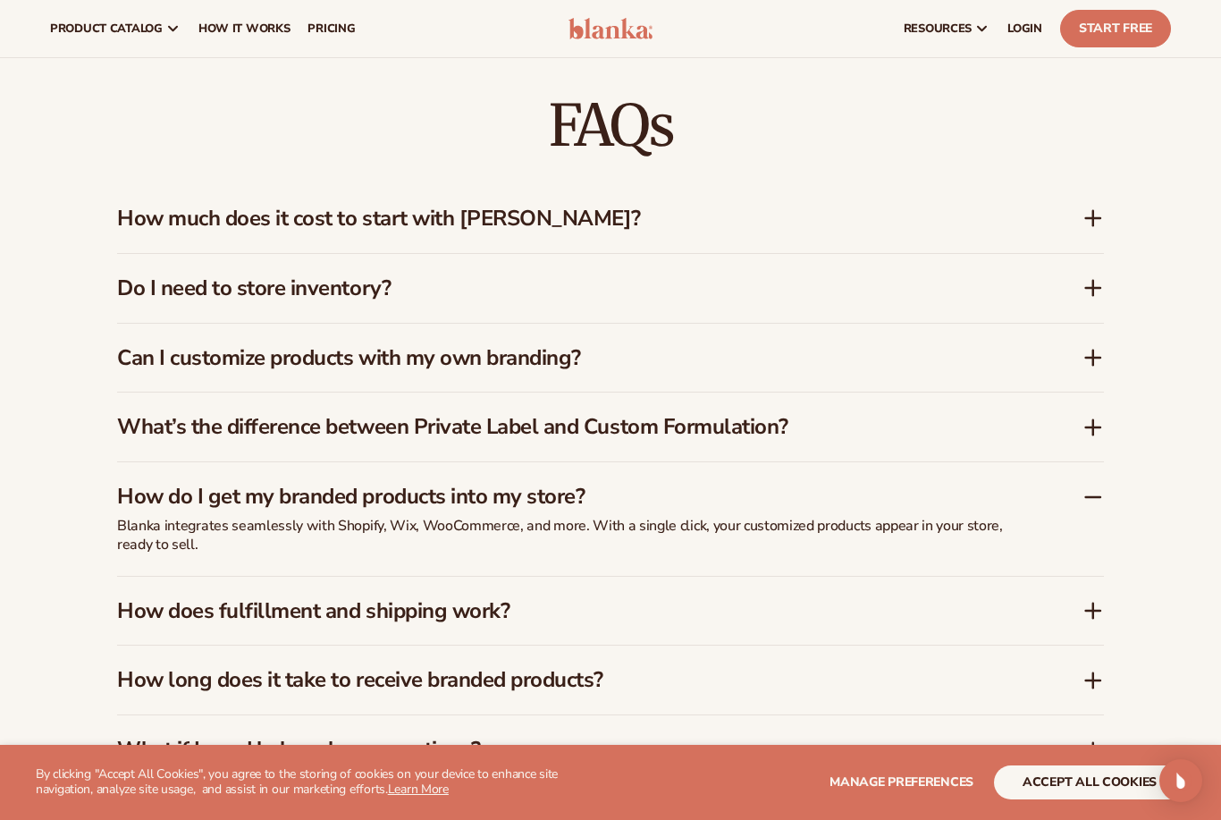
click at [1087, 600] on div "How does fulfillment and shipping work?" at bounding box center [610, 611] width 987 height 69
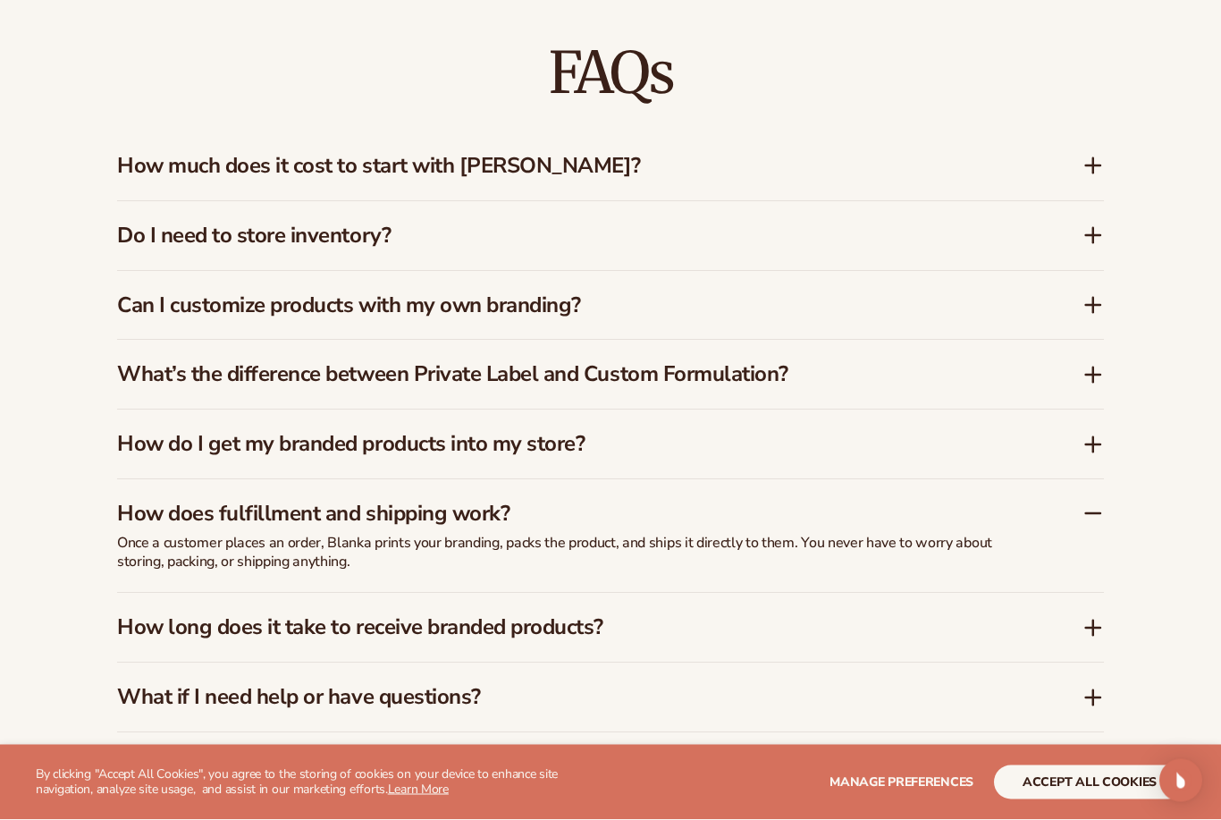
scroll to position [2593, 0]
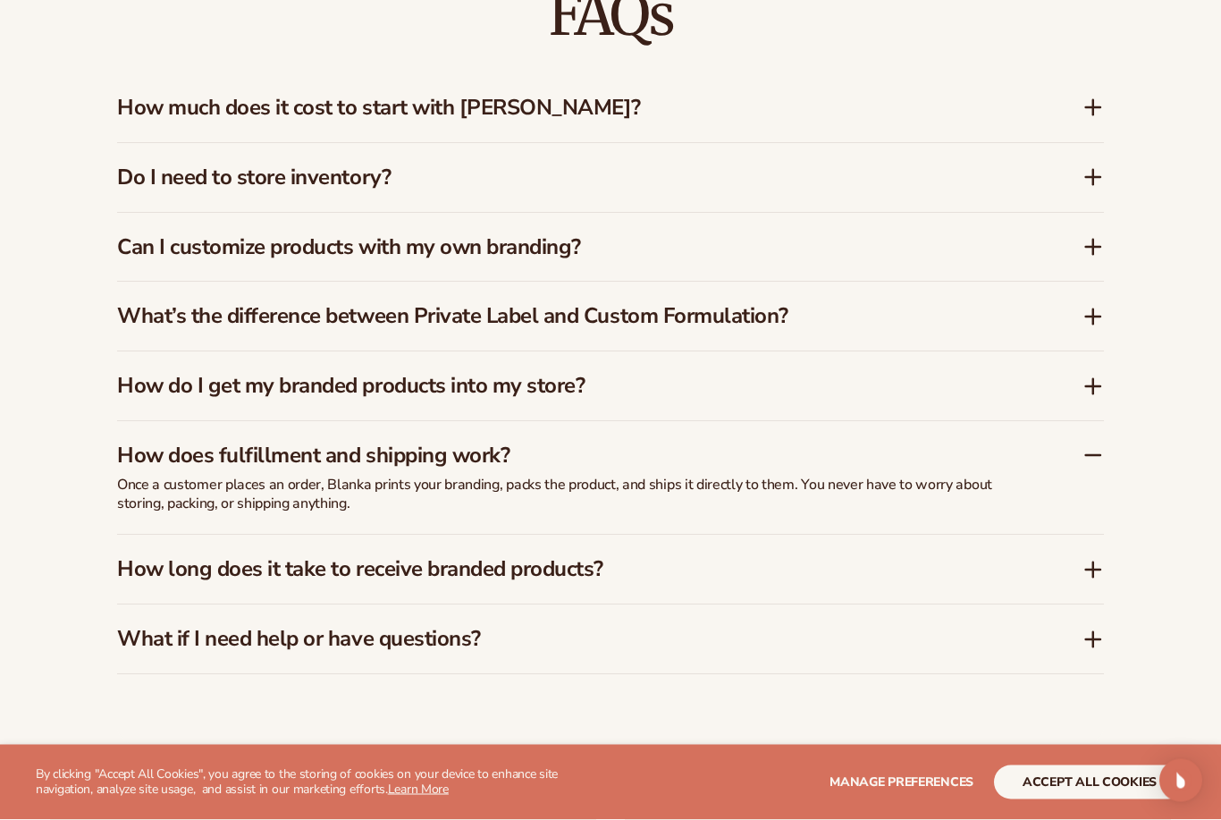
click at [1082, 560] on icon at bounding box center [1092, 570] width 21 height 21
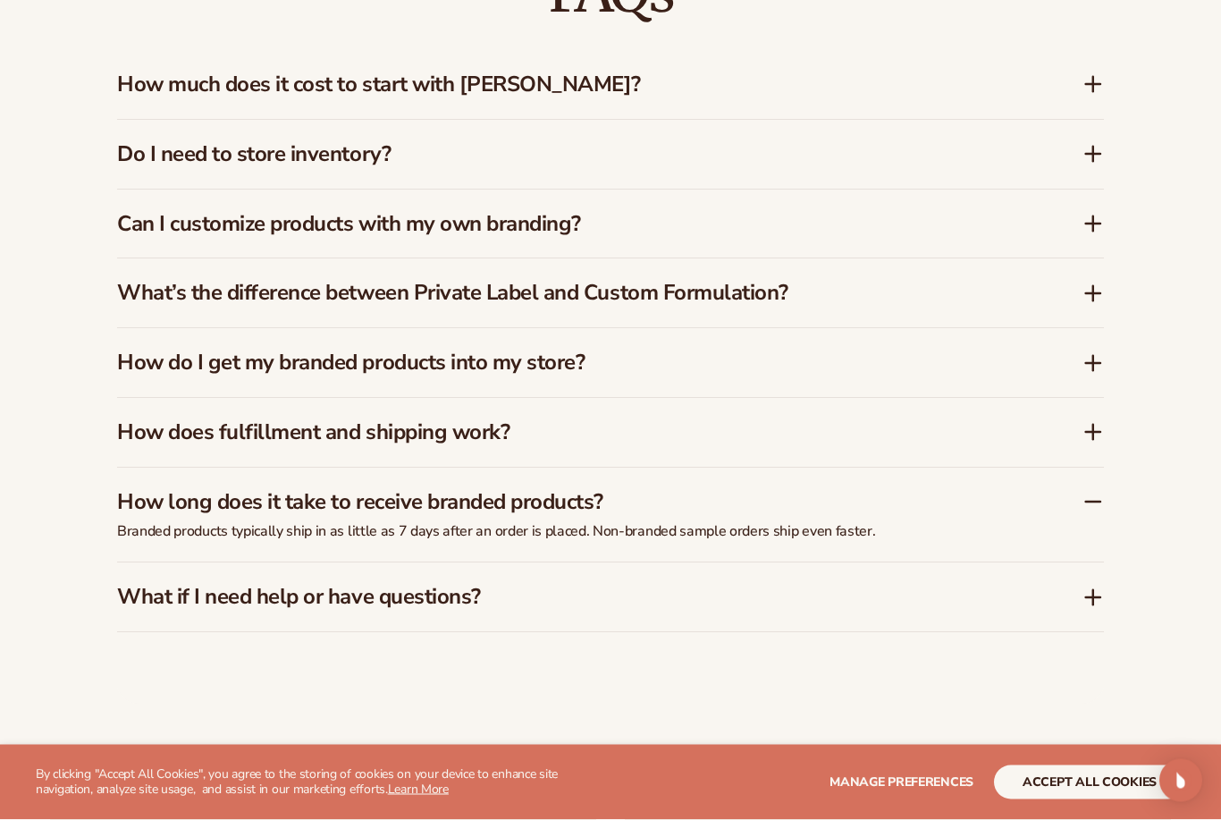
scroll to position [2617, 0]
click at [1083, 582] on div "What if I need help or have questions?" at bounding box center [610, 596] width 987 height 69
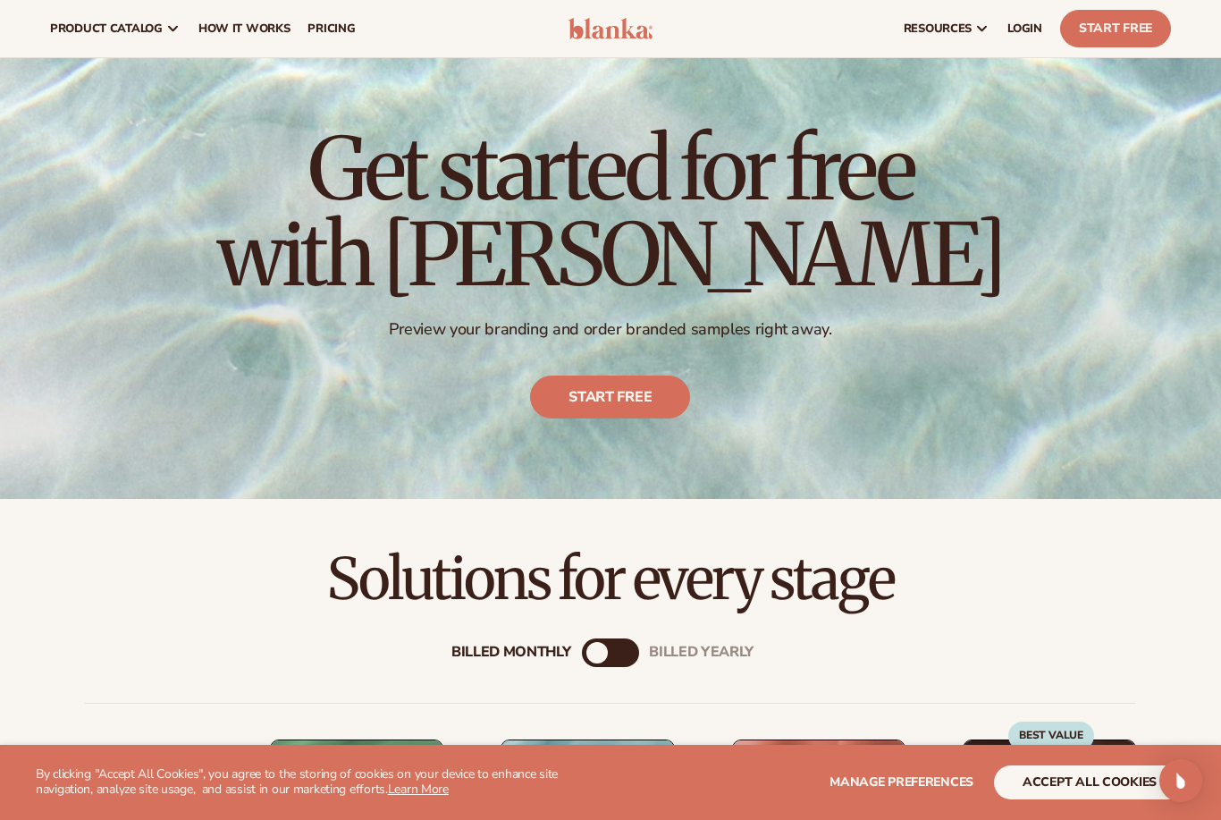
scroll to position [0, 0]
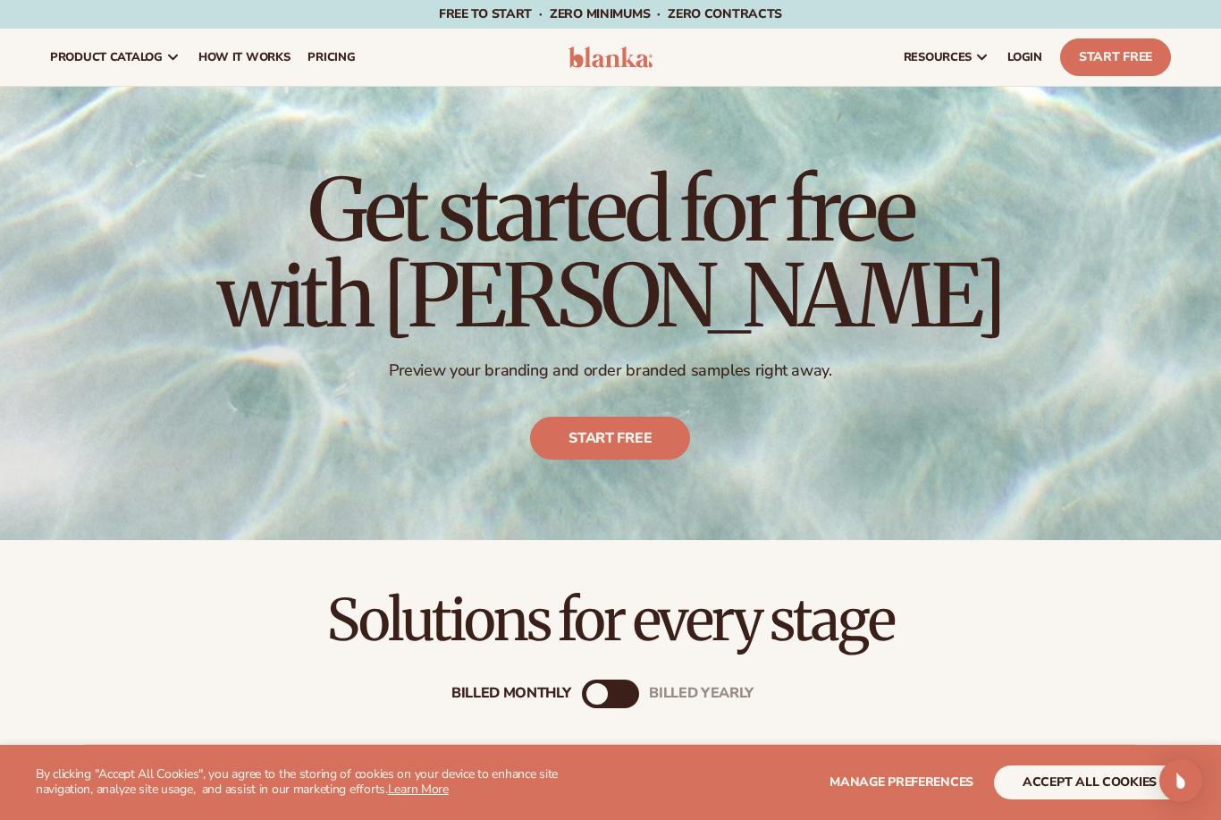
click at [236, 66] on link "How It Works" at bounding box center [245, 57] width 110 height 57
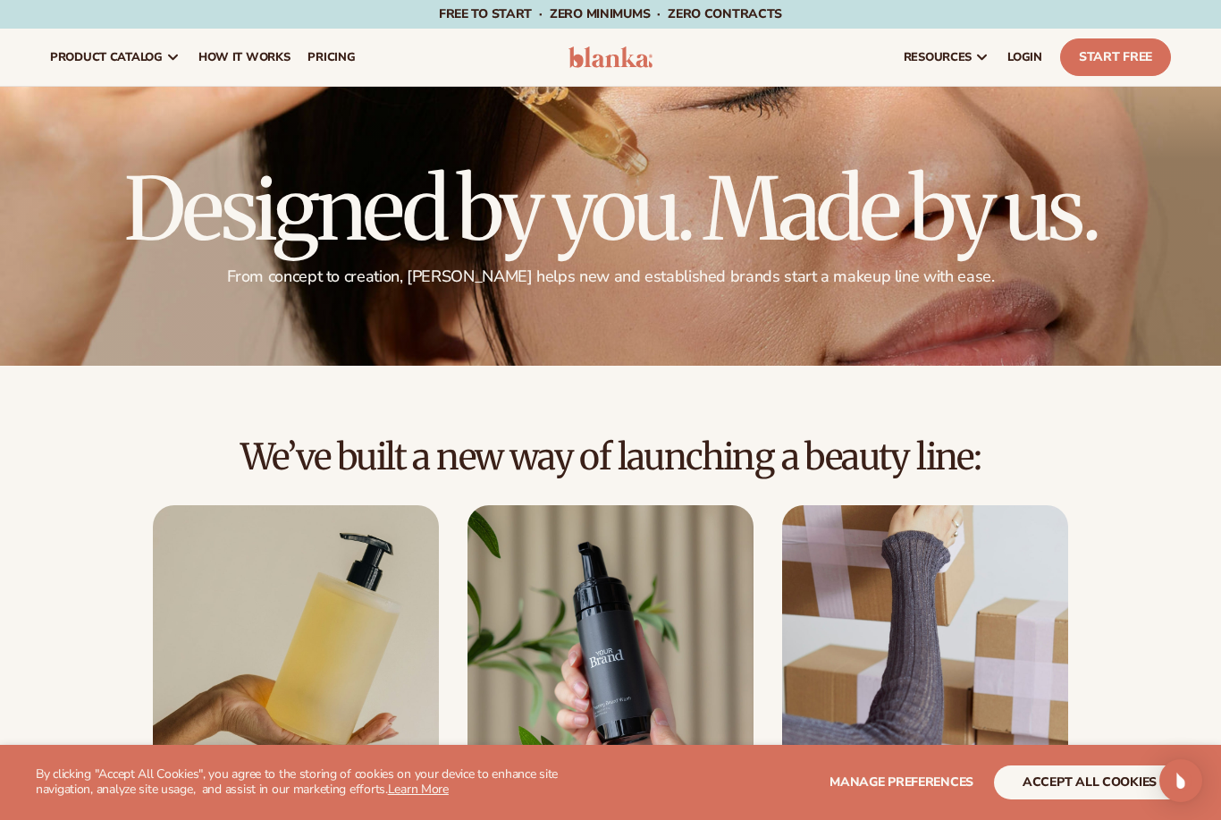
click at [320, 84] on link "pricing" at bounding box center [331, 57] width 65 height 57
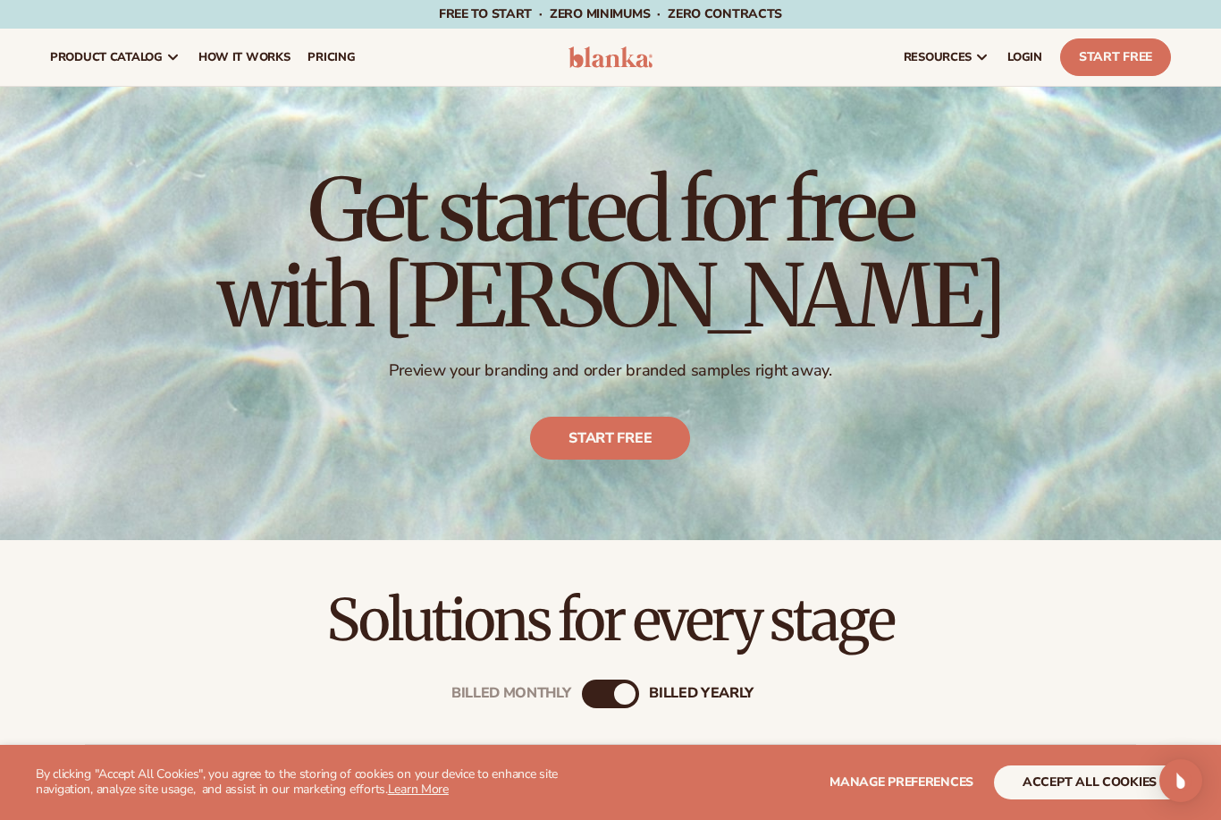
click at [342, 66] on link "pricing" at bounding box center [331, 57] width 65 height 57
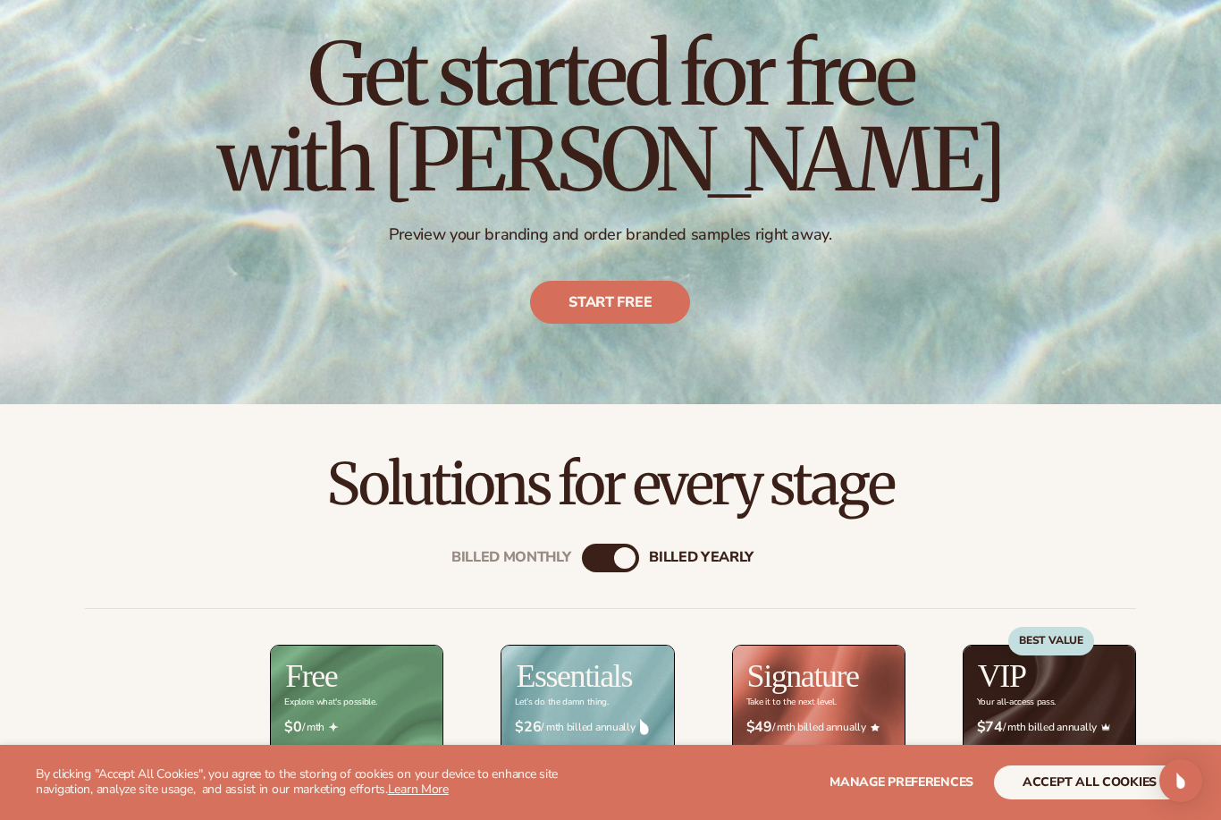
scroll to position [183, 0]
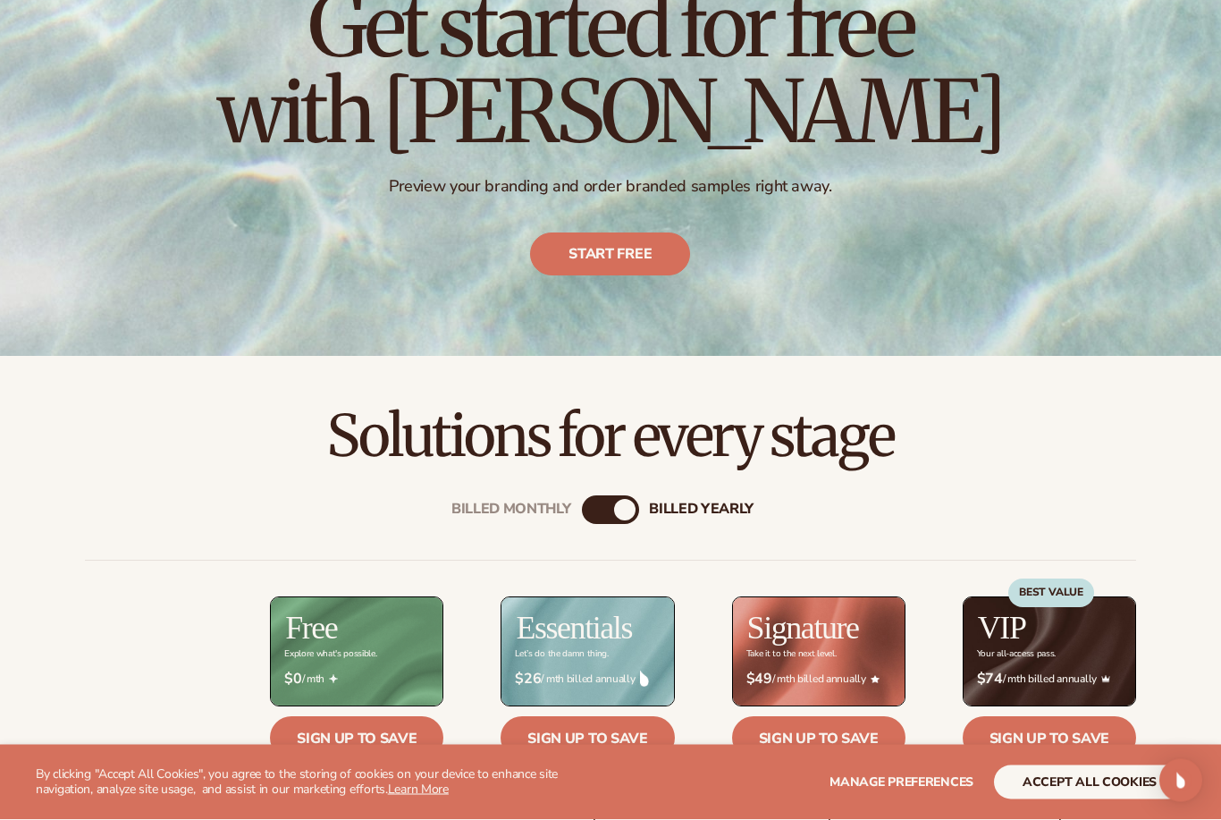
click at [570, 257] on link "Start free" at bounding box center [611, 254] width 160 height 43
